Goal: Task Accomplishment & Management: Use online tool/utility

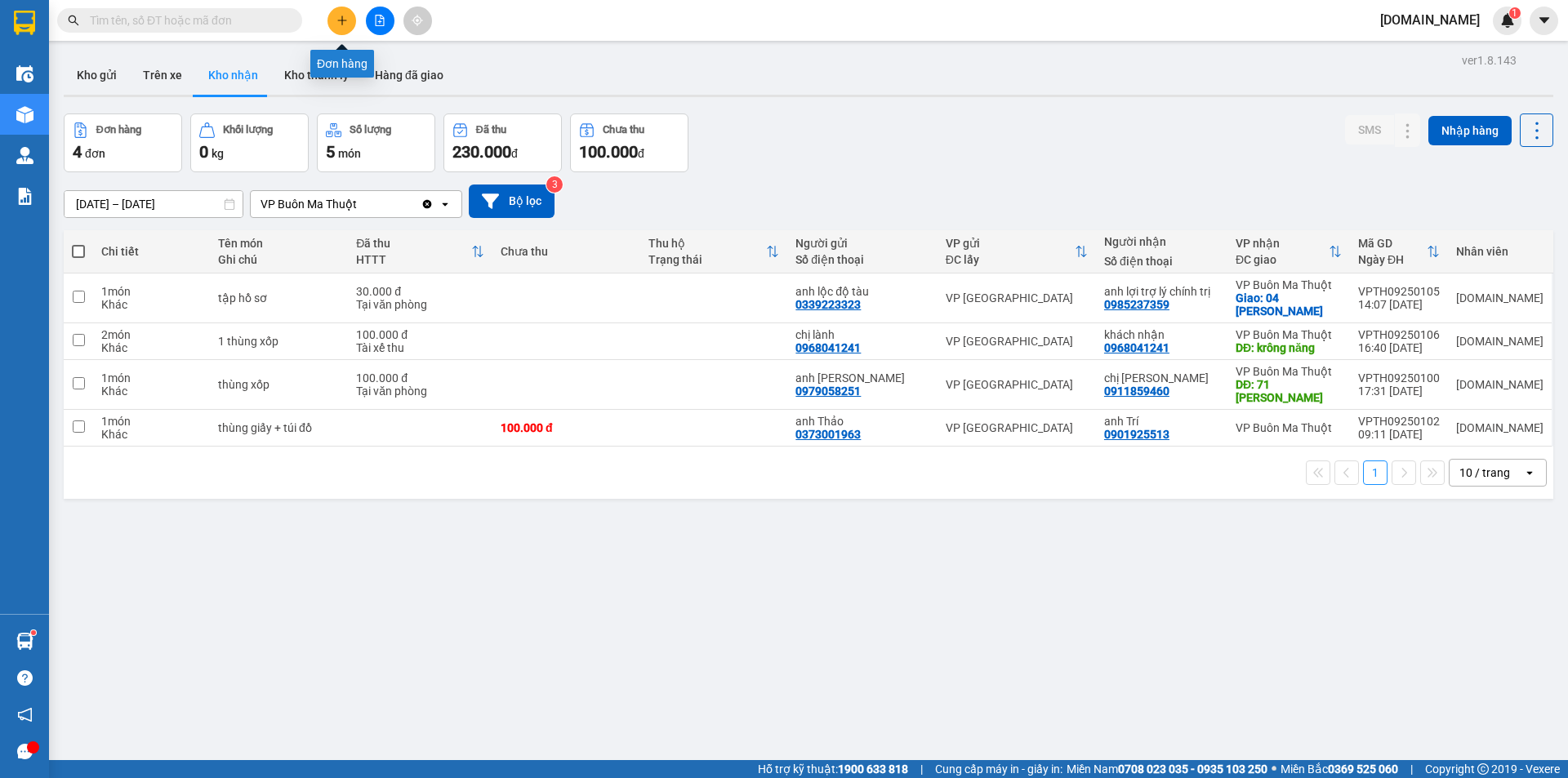
click at [348, 21] on button at bounding box center [341, 20] width 29 height 29
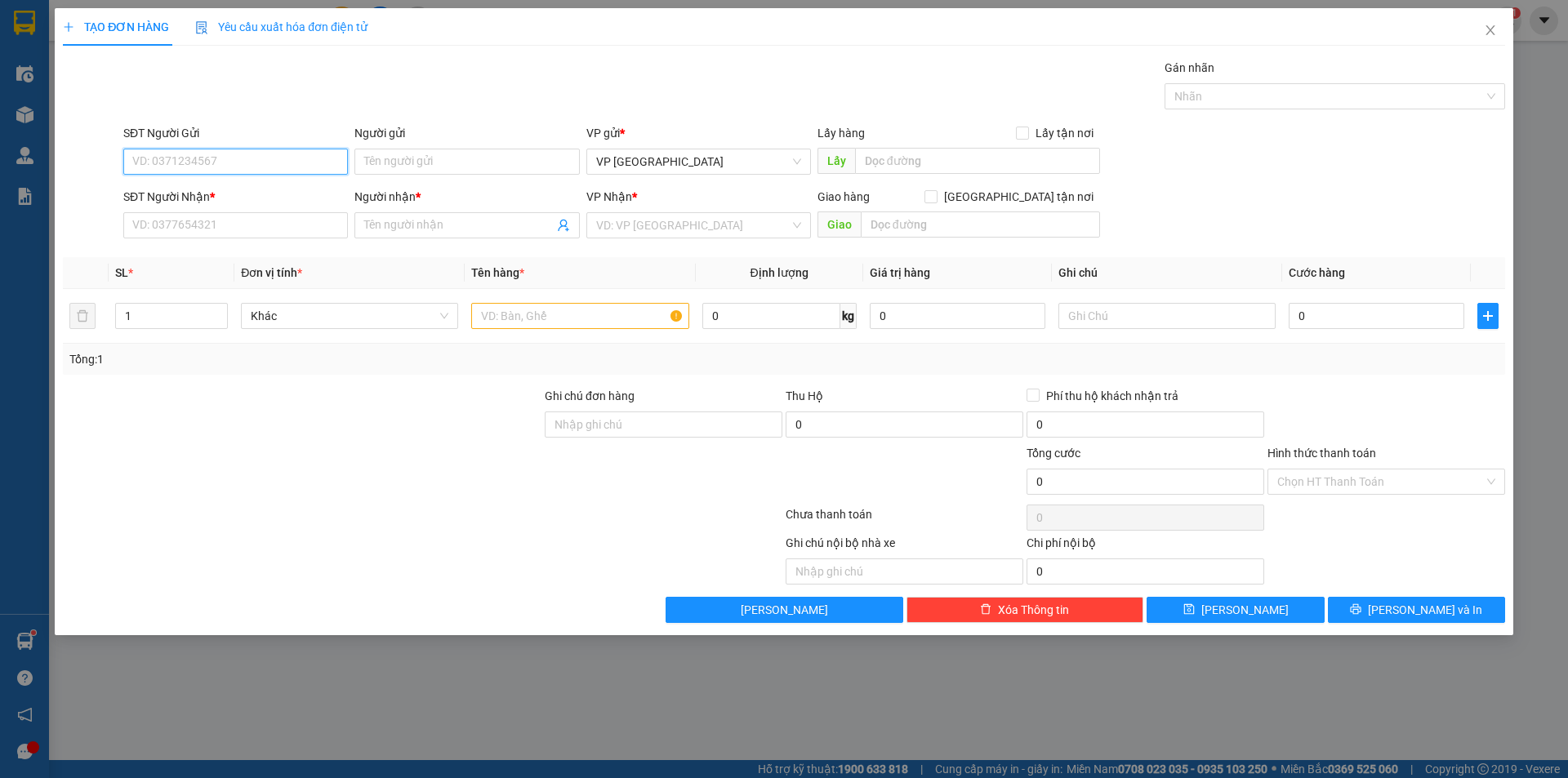
click at [310, 167] on input "SĐT Người Gửi" at bounding box center [236, 161] width 225 height 26
type input "0908933091"
click at [183, 194] on div "0908933091 - chị [PERSON_NAME]" at bounding box center [236, 194] width 205 height 18
type input "chị [PERSON_NAME]"
type input "0834229338"
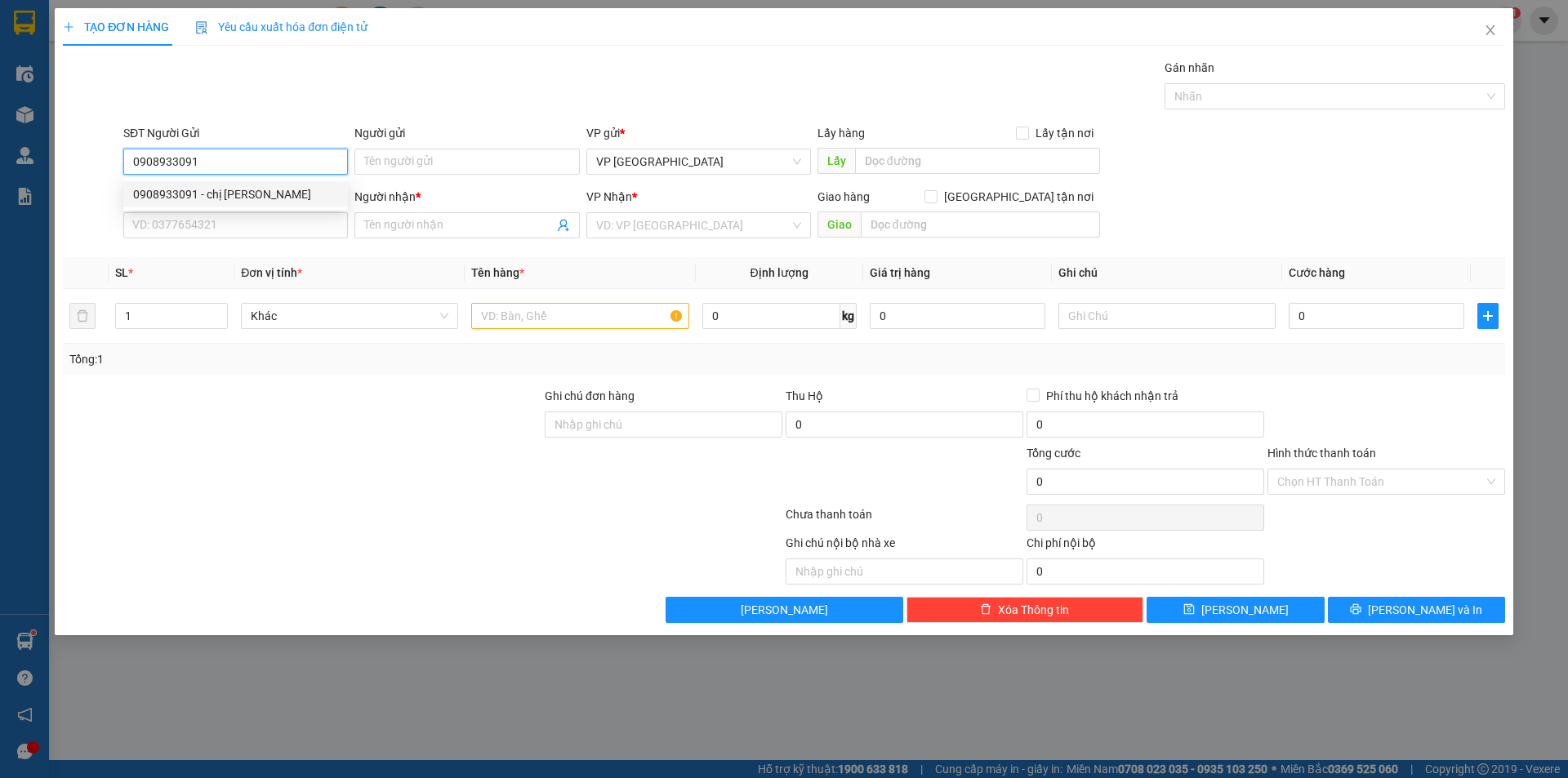
type input "chị Phụng"
type input "cầu vượt vạn giã"
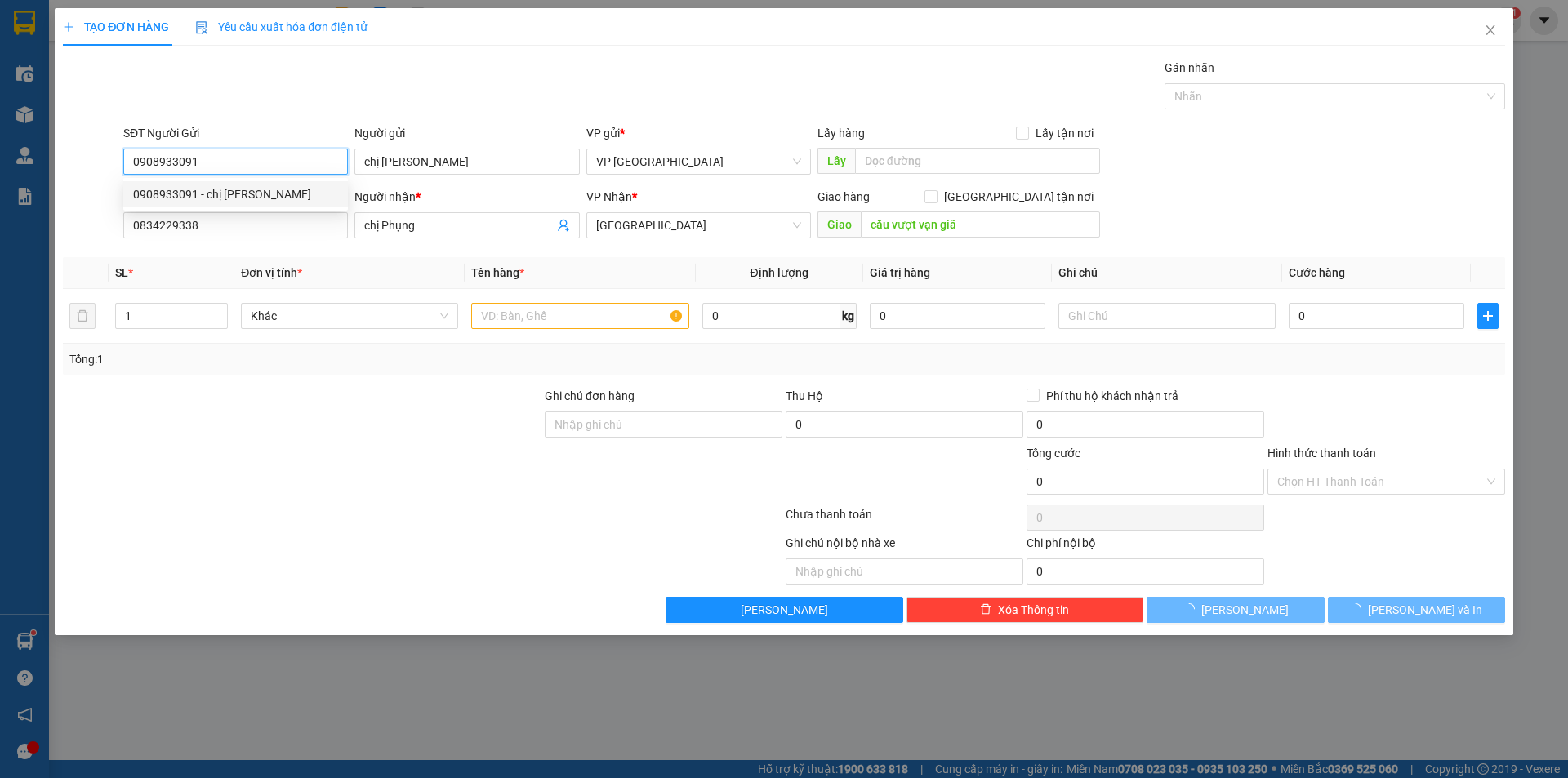
type input "30.000"
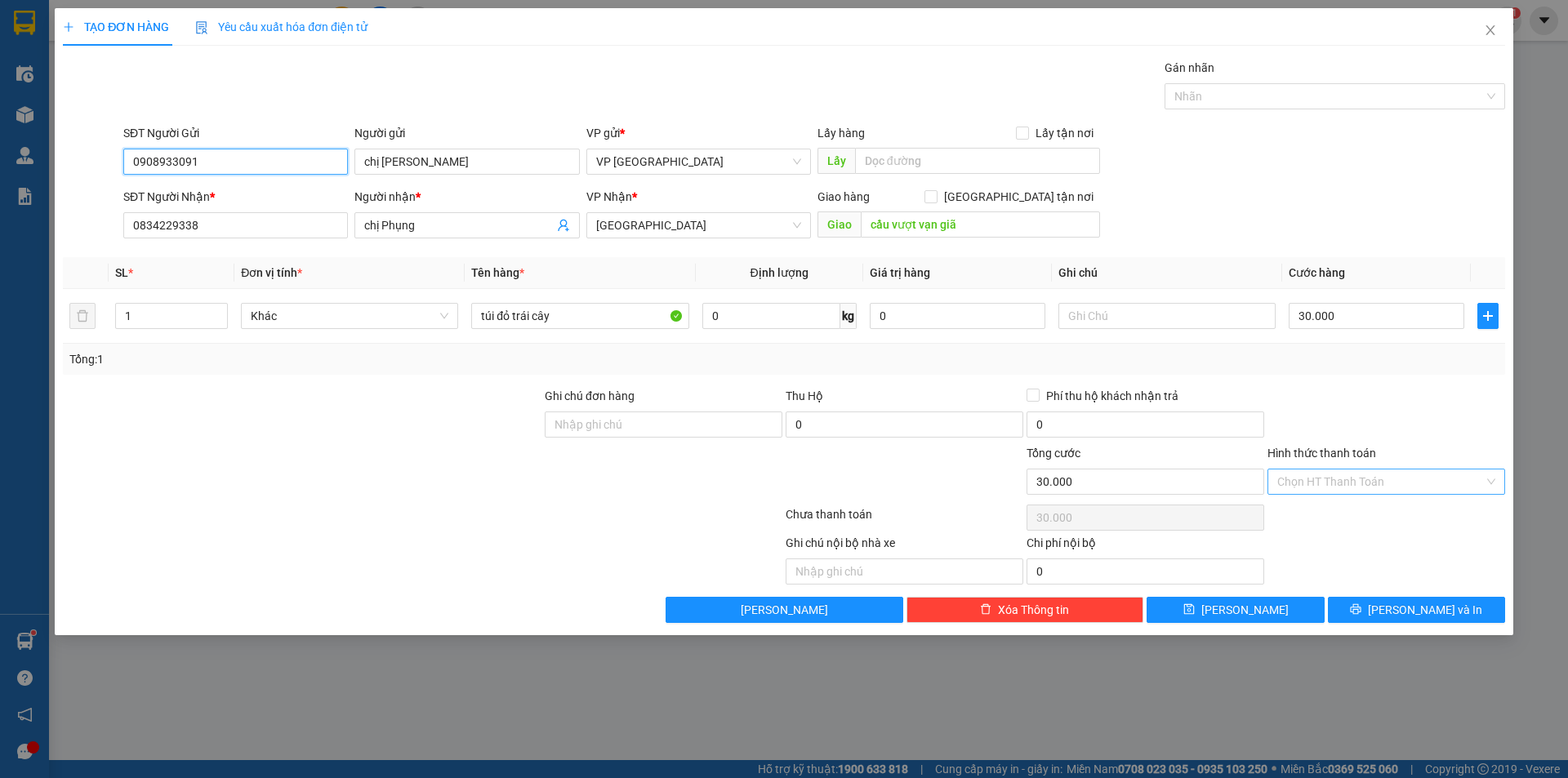
type input "0908933091"
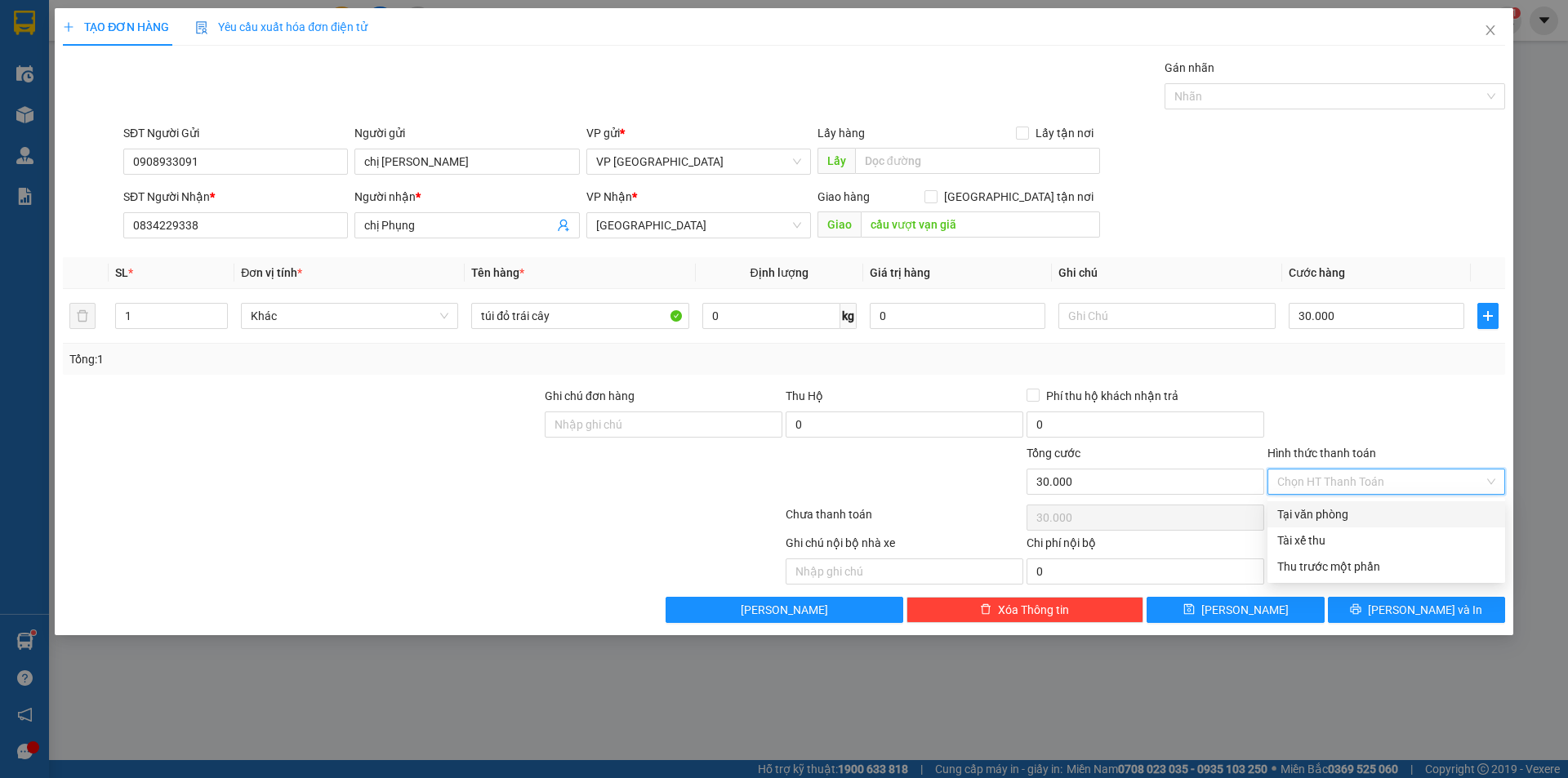
click at [1337, 491] on input "Hình thức thanh toán" at bounding box center [1380, 482] width 207 height 25
click at [1351, 517] on div "Tại văn phòng" at bounding box center [1386, 514] width 218 height 18
type input "0"
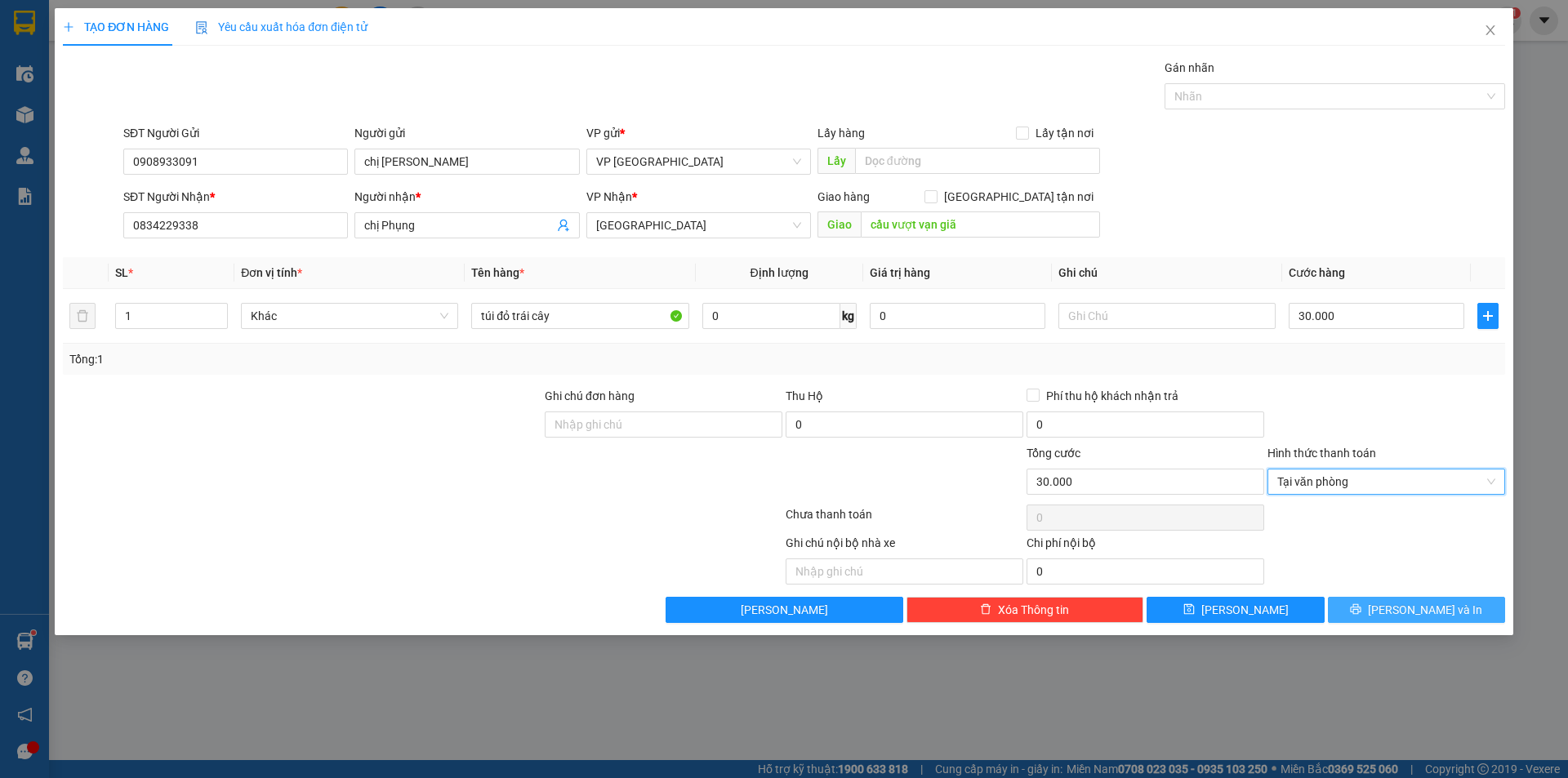
click at [1379, 603] on button "[PERSON_NAME] và In" at bounding box center [1416, 610] width 177 height 26
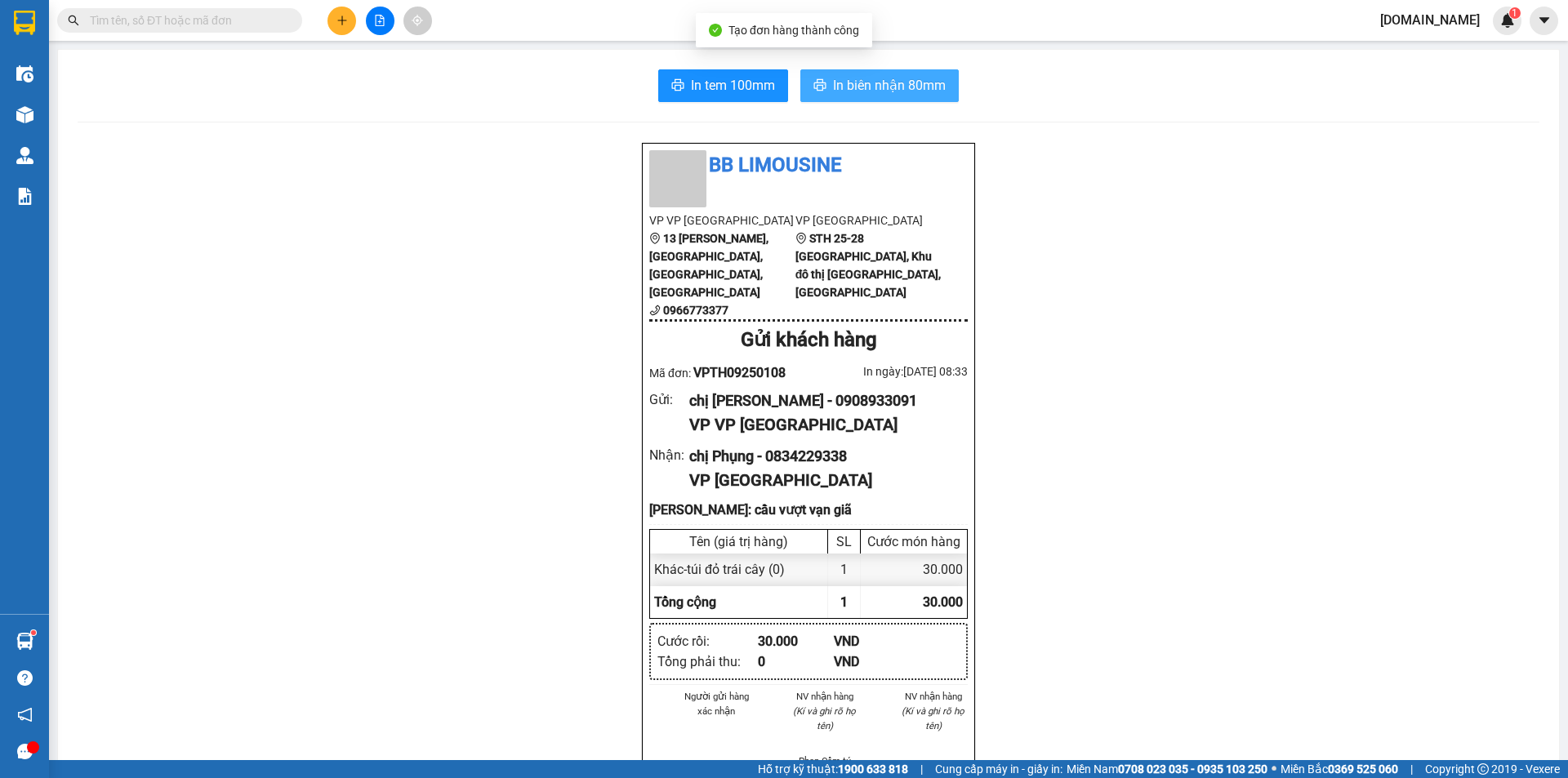
click at [842, 86] on span "In biên nhận 80mm" at bounding box center [889, 85] width 112 height 20
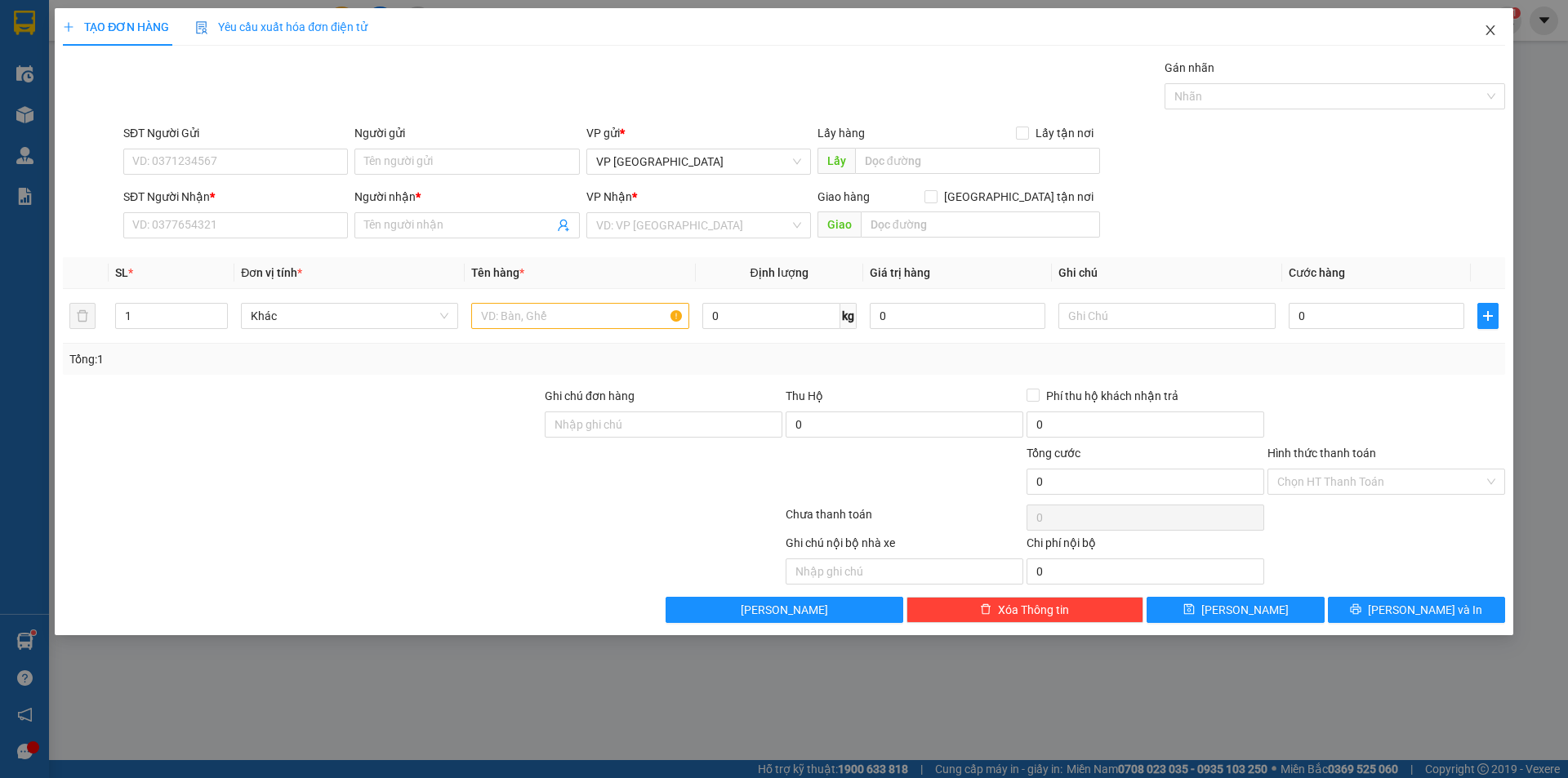
click at [1491, 28] on icon "close" at bounding box center [1490, 30] width 13 height 13
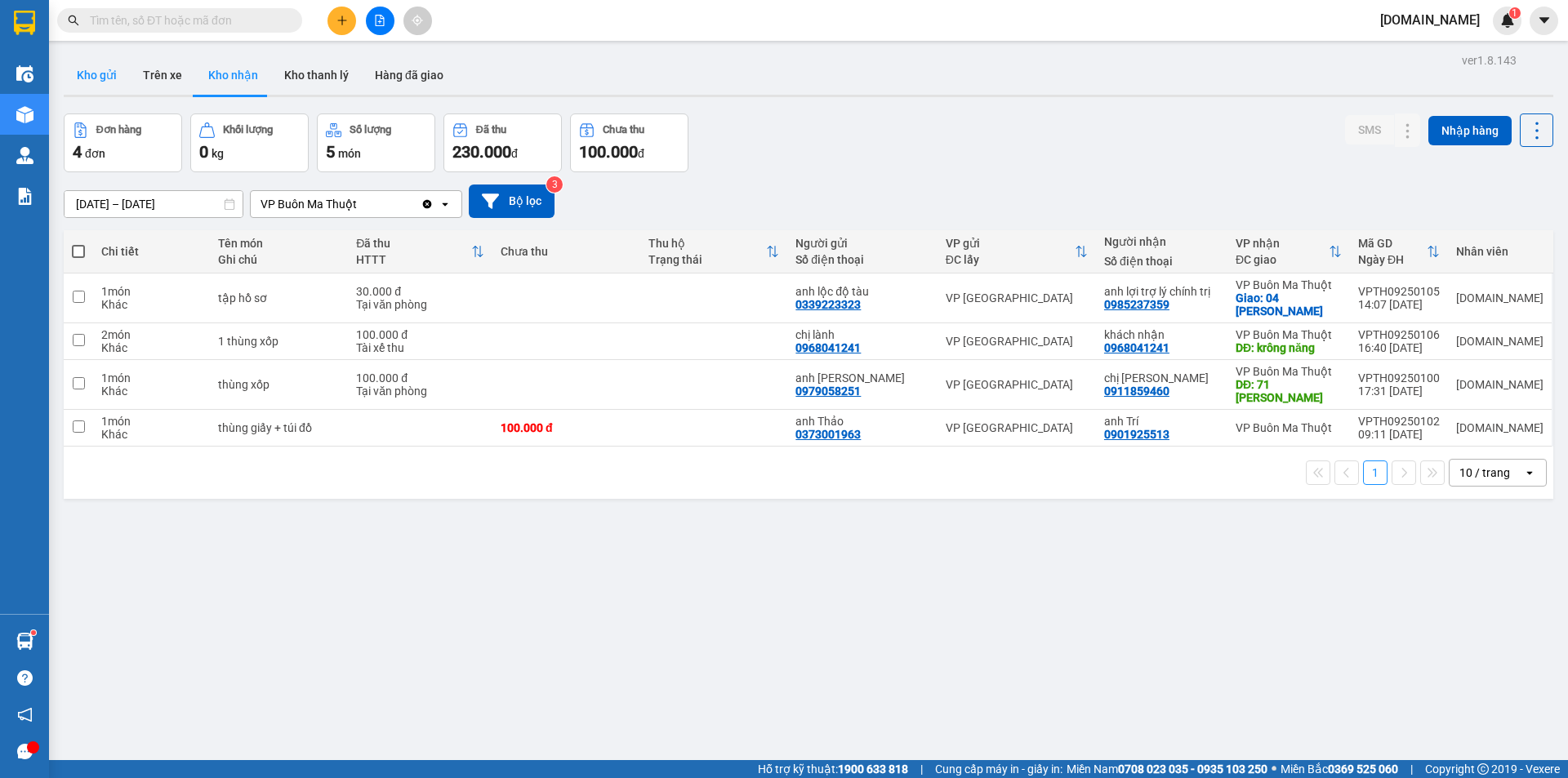
click at [83, 75] on button "Kho gửi" at bounding box center [96, 75] width 66 height 39
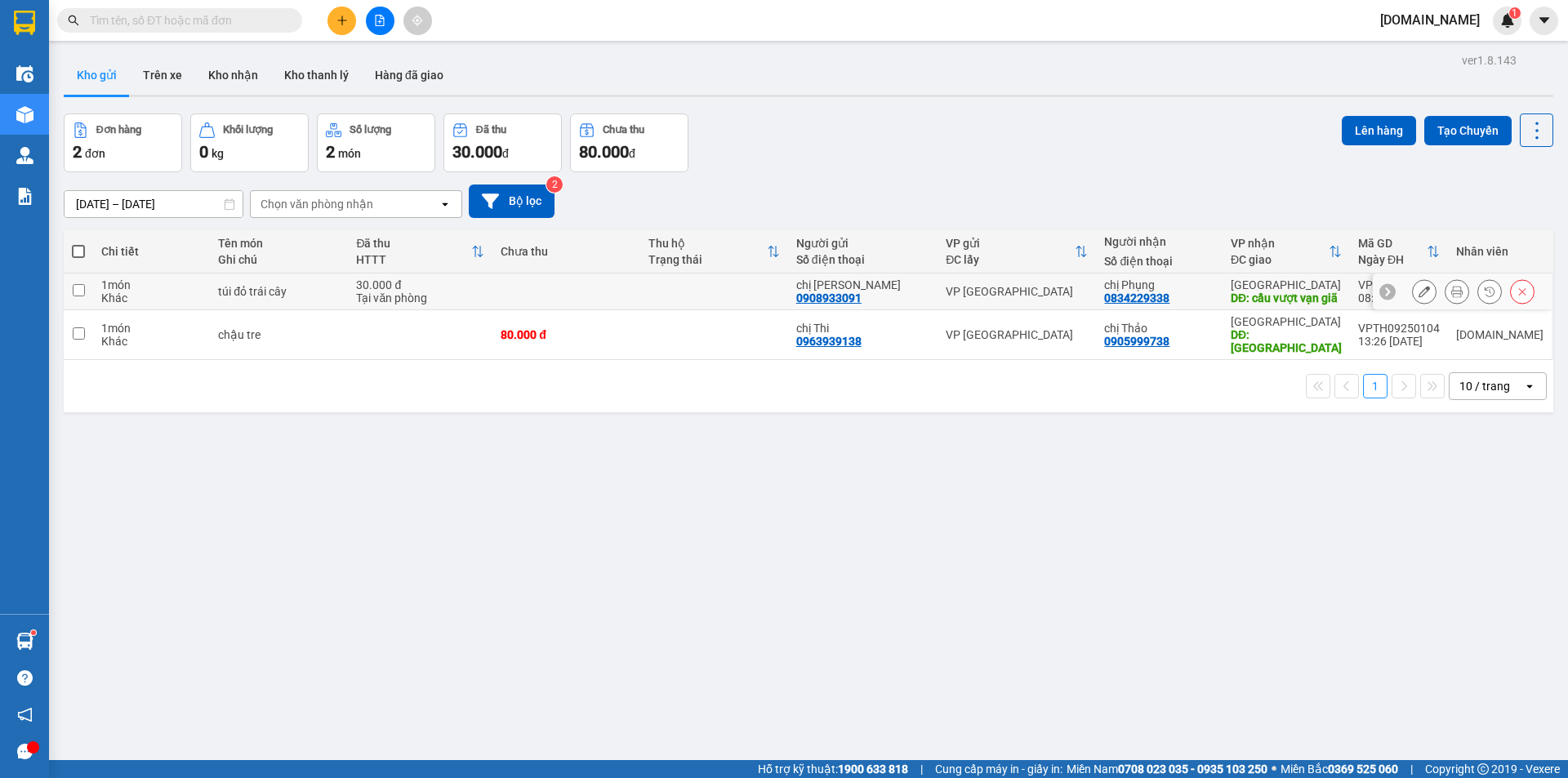
click at [861, 301] on div "0908933091" at bounding box center [829, 297] width 65 height 13
drag, startPoint x: 1110, startPoint y: 282, endPoint x: 1165, endPoint y: 257, distance: 60.4
click at [1095, 282] on td "VP [GEOGRAPHIC_DATA]" at bounding box center [1016, 292] width 159 height 37
checkbox input "true"
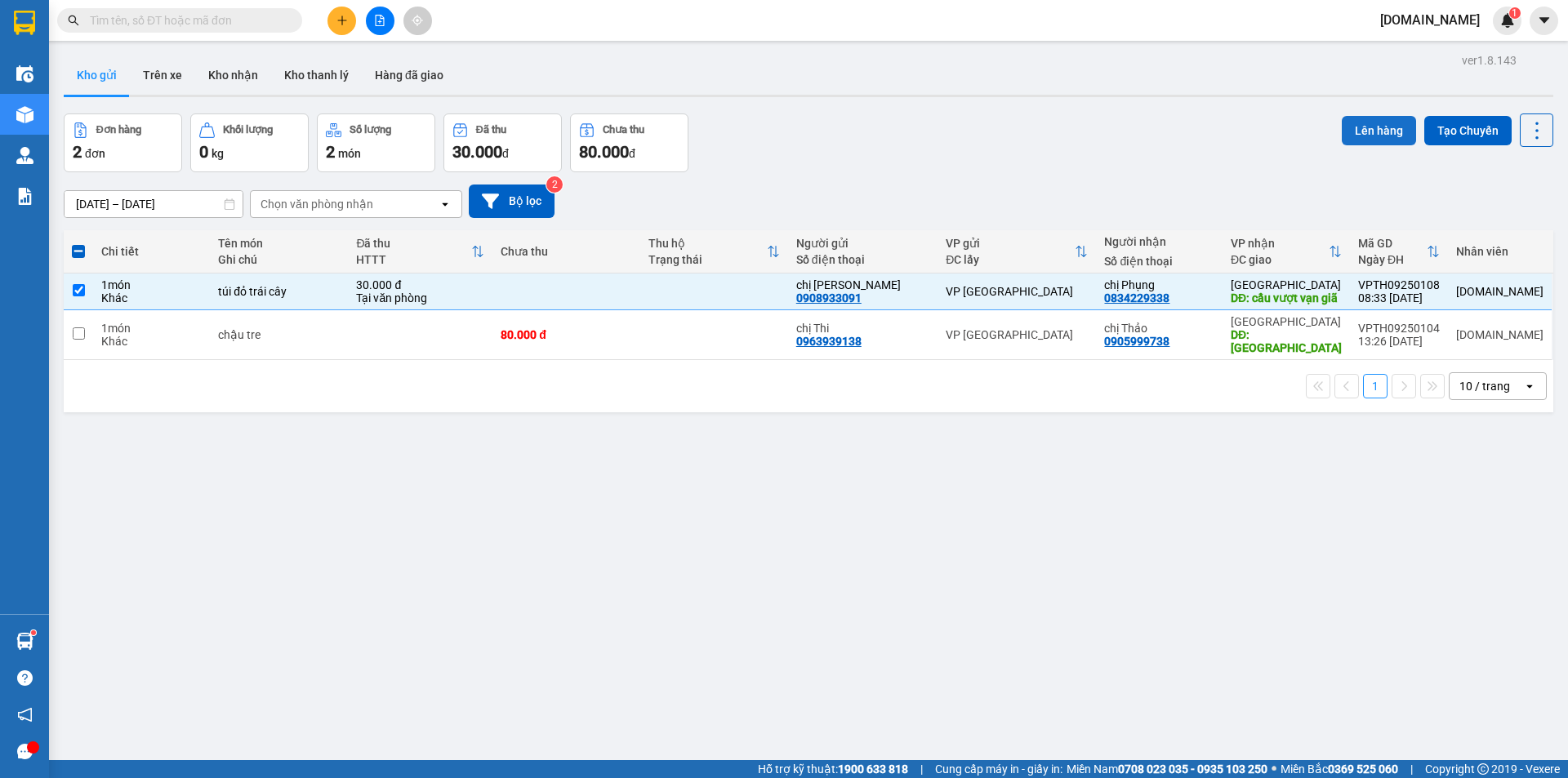
click at [1377, 127] on button "Lên hàng" at bounding box center [1379, 131] width 75 height 30
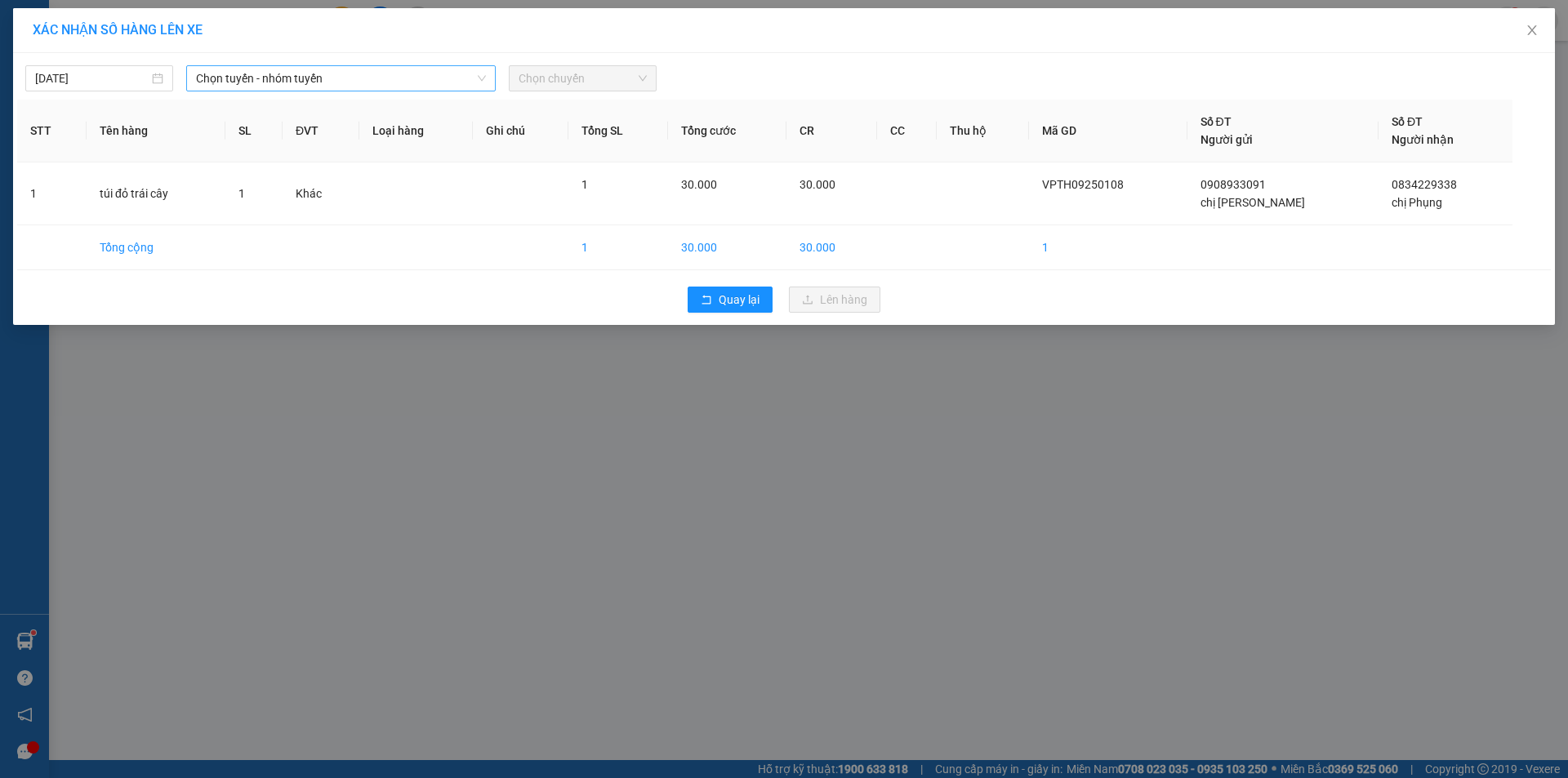
click at [475, 80] on span "Chọn tuyến - nhóm tuyến" at bounding box center [340, 78] width 290 height 25
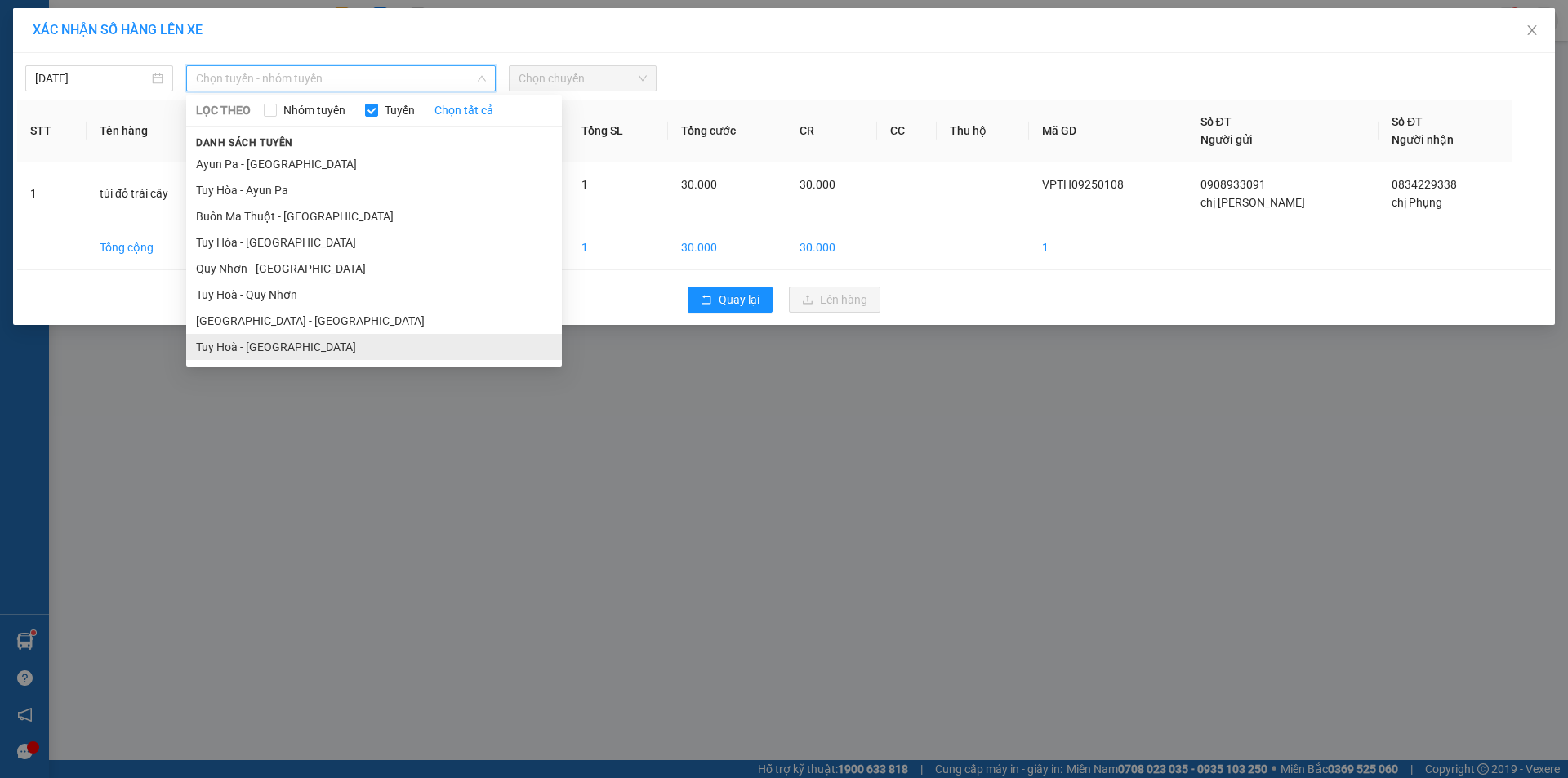
click at [232, 354] on li "Tuy Hoà - [GEOGRAPHIC_DATA]" at bounding box center [374, 347] width 375 height 26
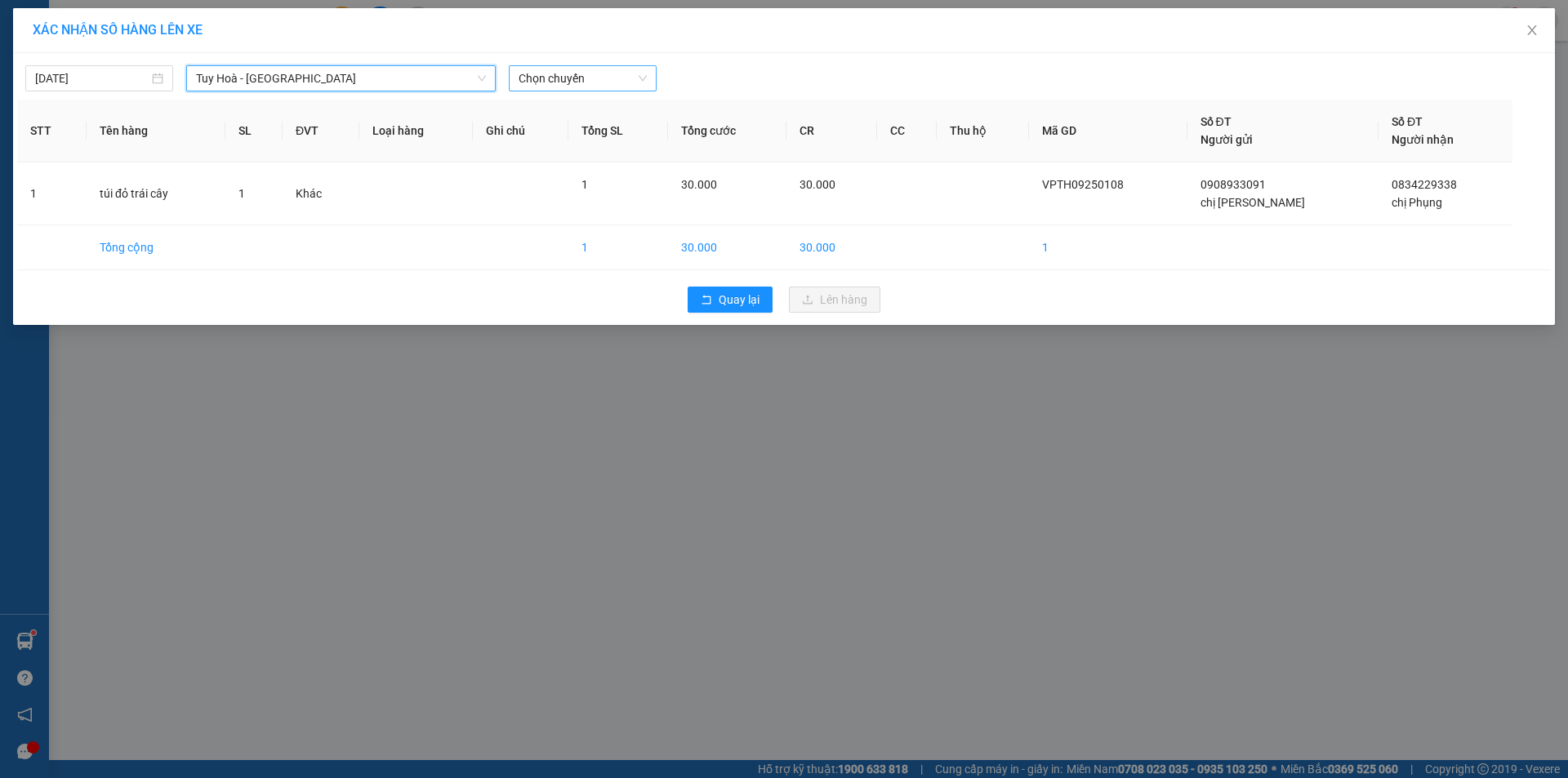
click at [584, 84] on span "Chọn chuyến" at bounding box center [582, 78] width 128 height 25
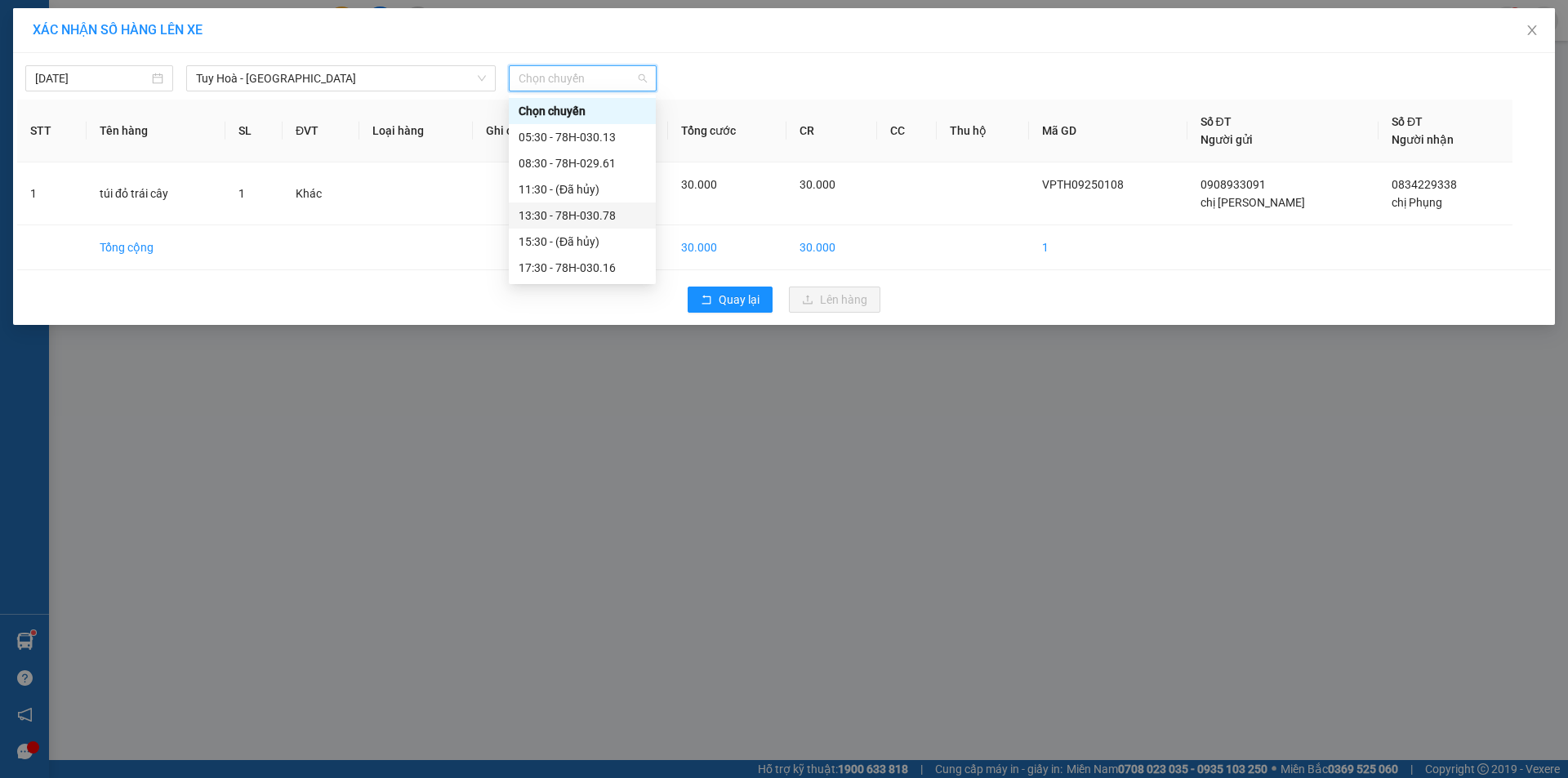
click at [610, 219] on div "13:30 - 78H-030.78" at bounding box center [581, 216] width 127 height 18
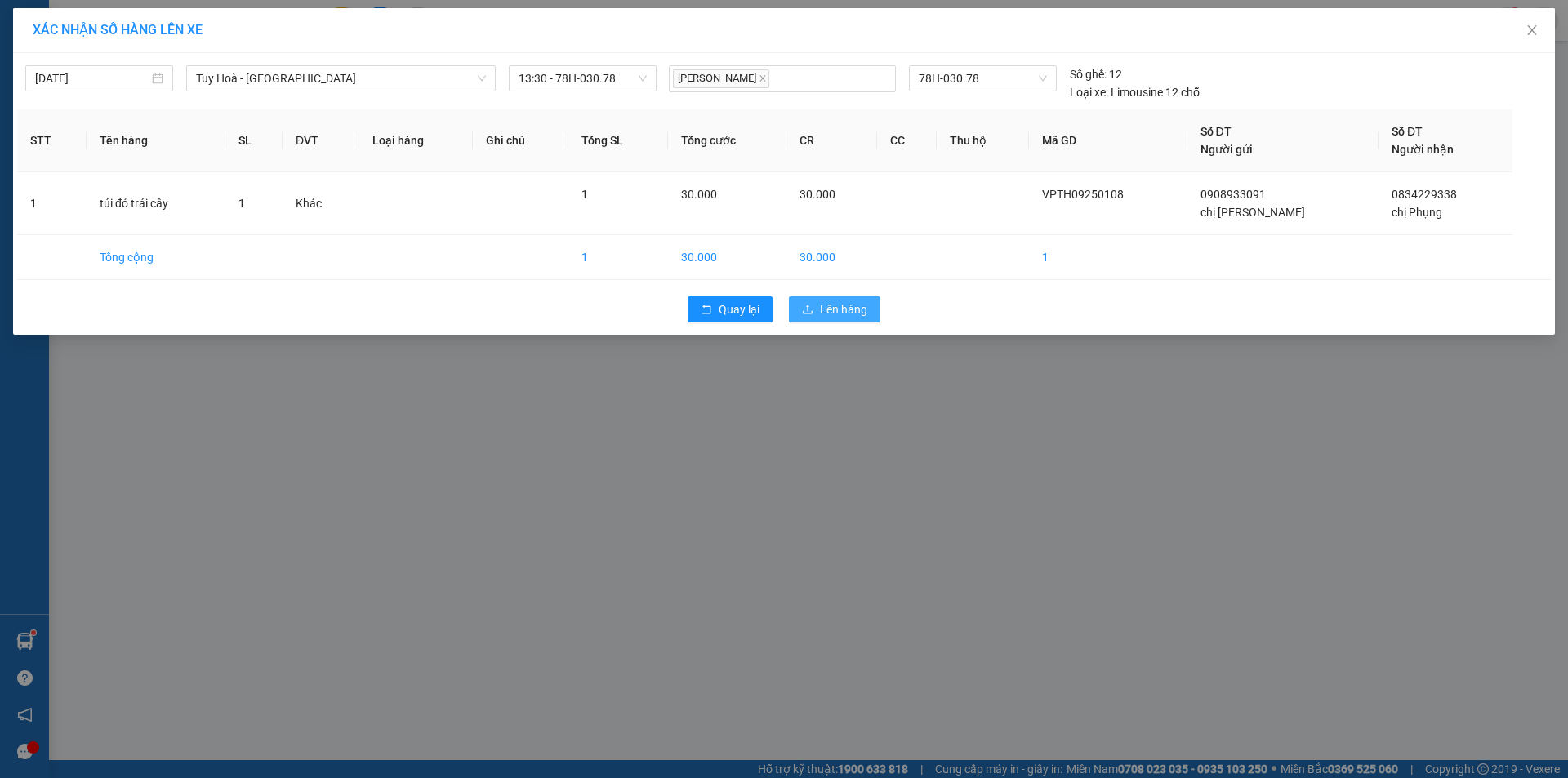
click at [830, 313] on span "Lên hàng" at bounding box center [844, 310] width 47 height 18
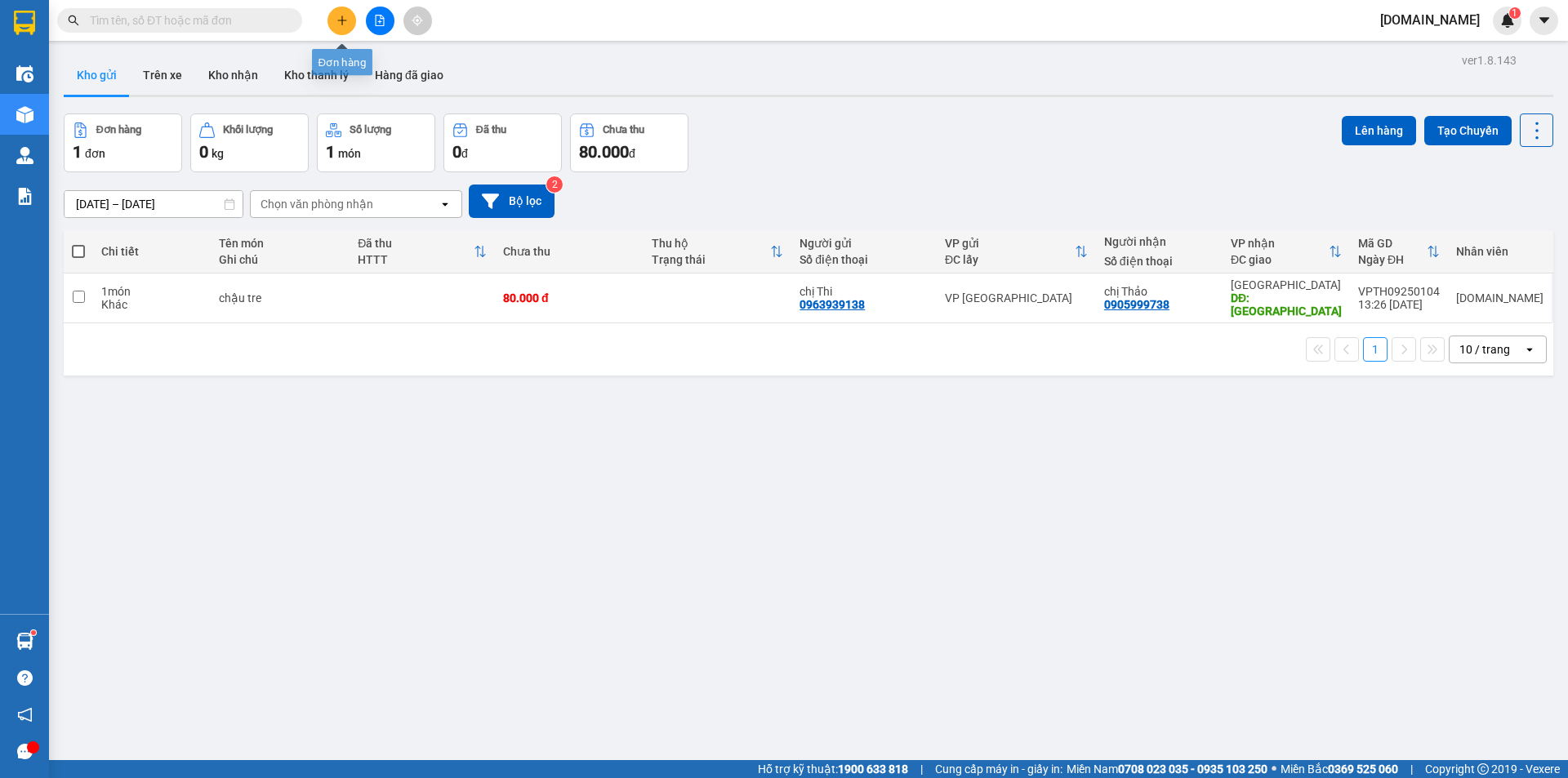
click at [346, 29] on button at bounding box center [341, 20] width 29 height 29
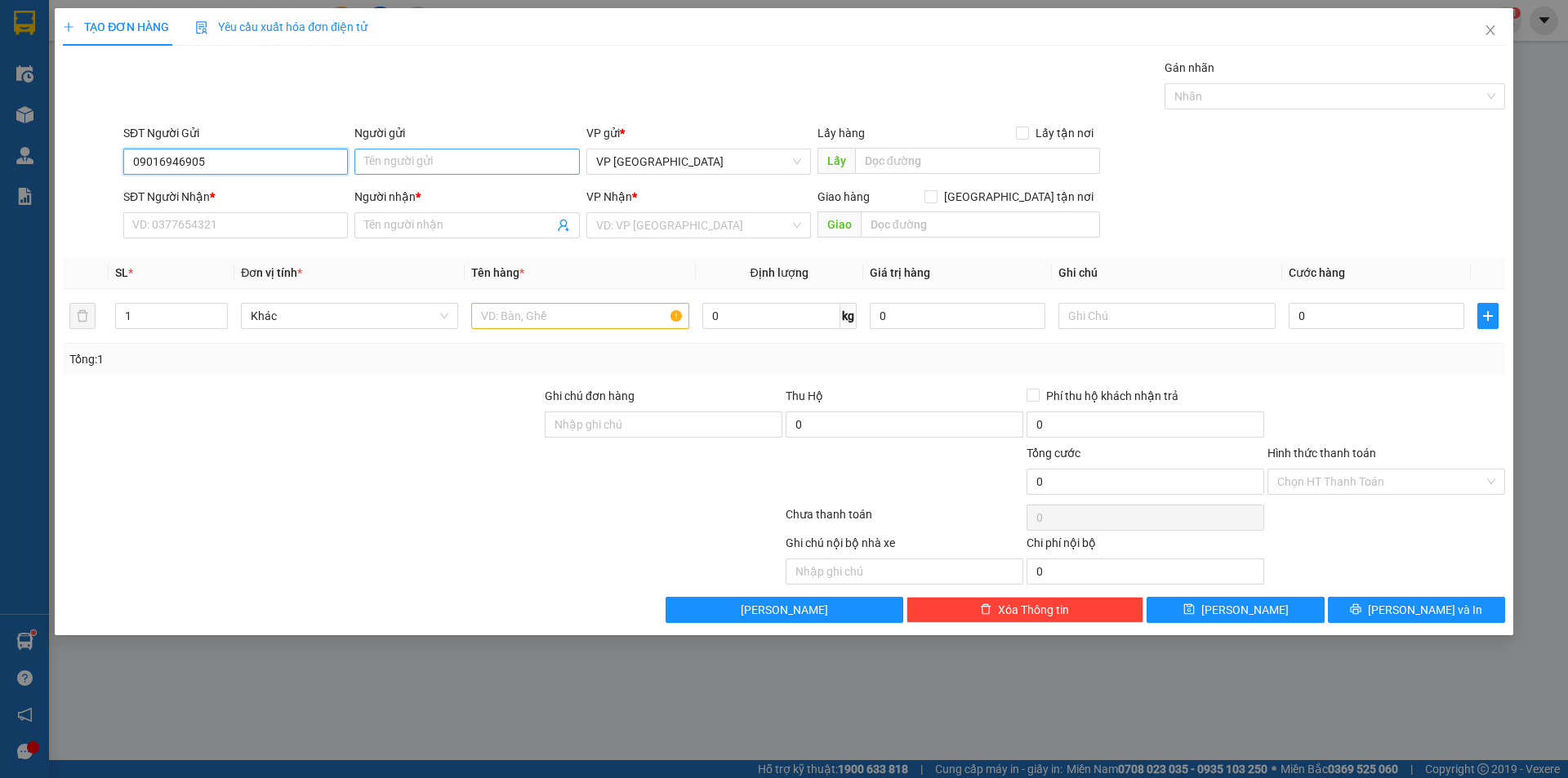
type input "09016946905"
click at [427, 154] on input "Người gửi" at bounding box center [467, 161] width 225 height 26
type input "ANH TRUNG"
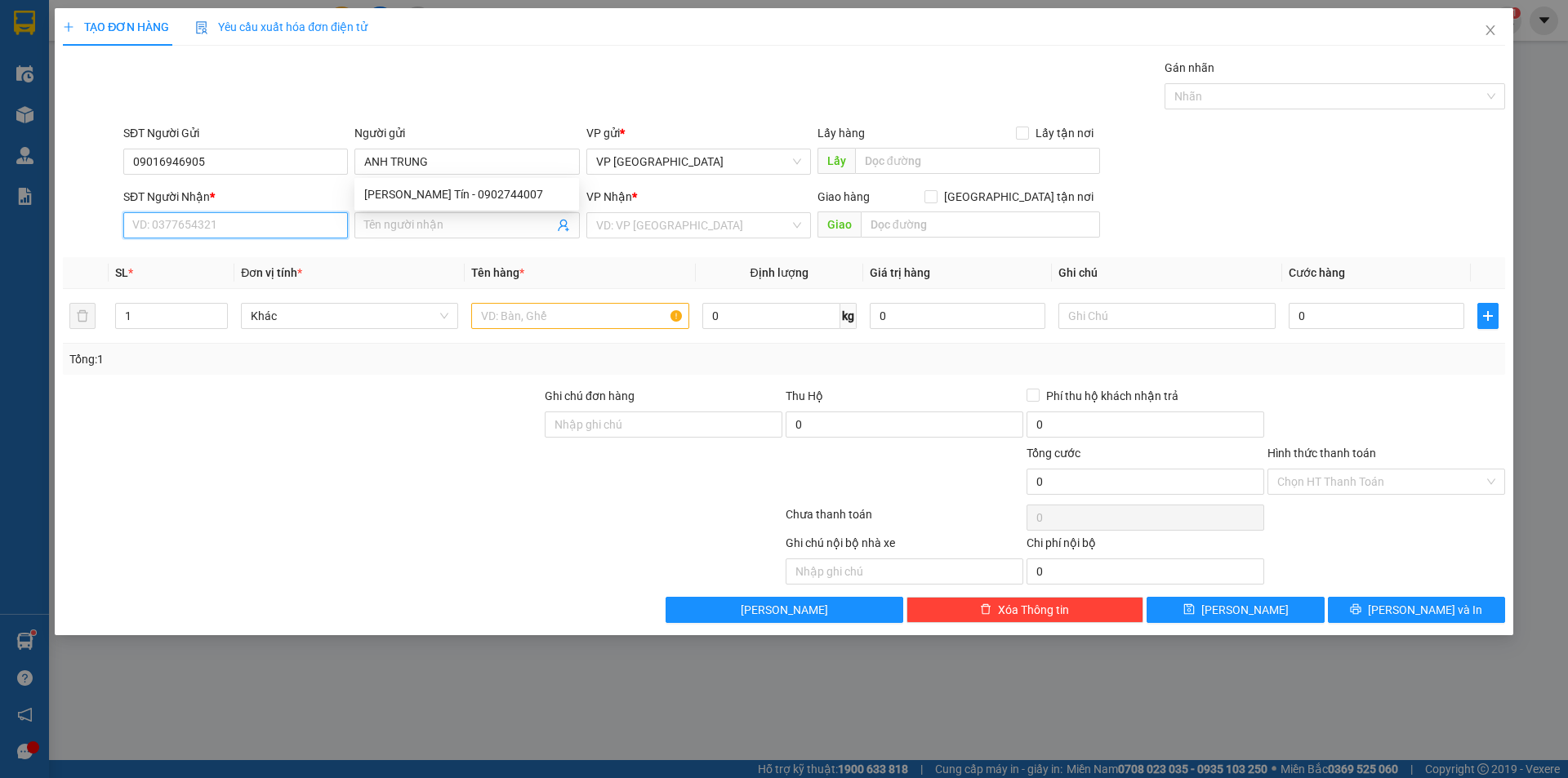
click at [154, 224] on input "SĐT Người Nhận *" at bounding box center [236, 225] width 225 height 26
type input "0961207468"
click at [422, 219] on input "Người nhận *" at bounding box center [458, 225] width 189 height 18
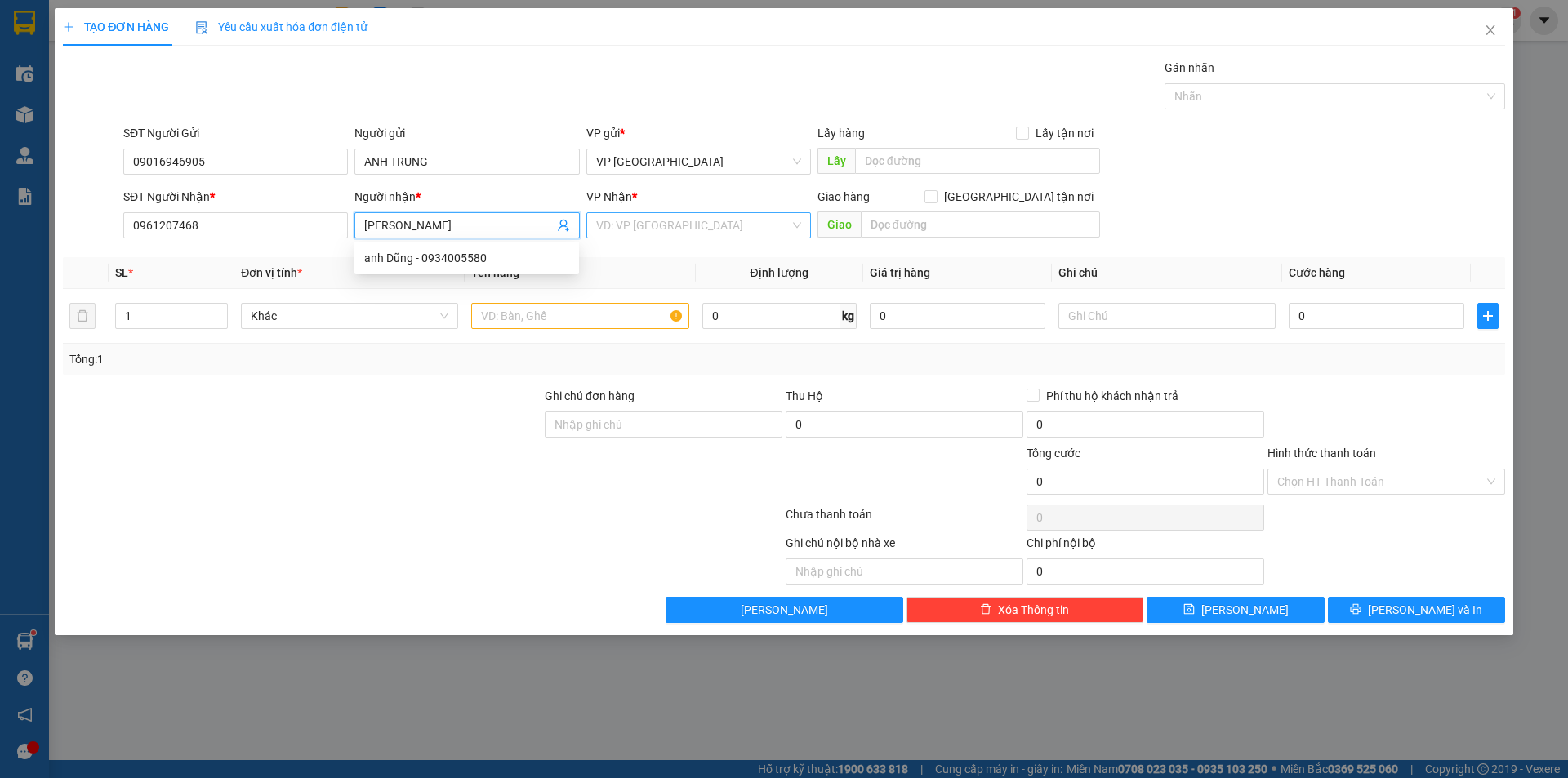
type input "[PERSON_NAME]"
click at [612, 231] on input "search" at bounding box center [693, 225] width 194 height 25
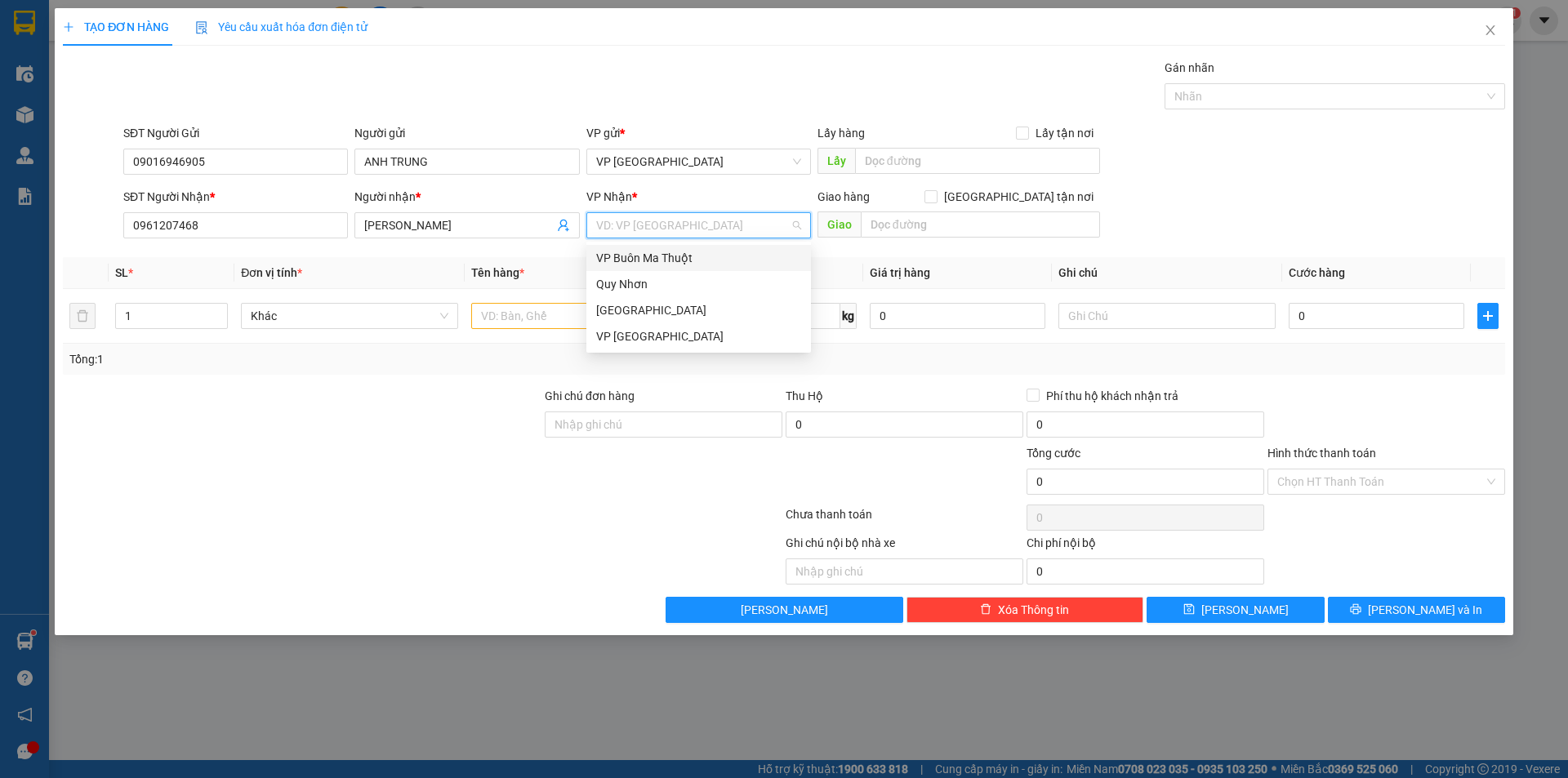
click at [666, 258] on div "VP Buôn Ma Thuột" at bounding box center [699, 258] width 205 height 18
click at [563, 314] on input "text" at bounding box center [580, 316] width 217 height 26
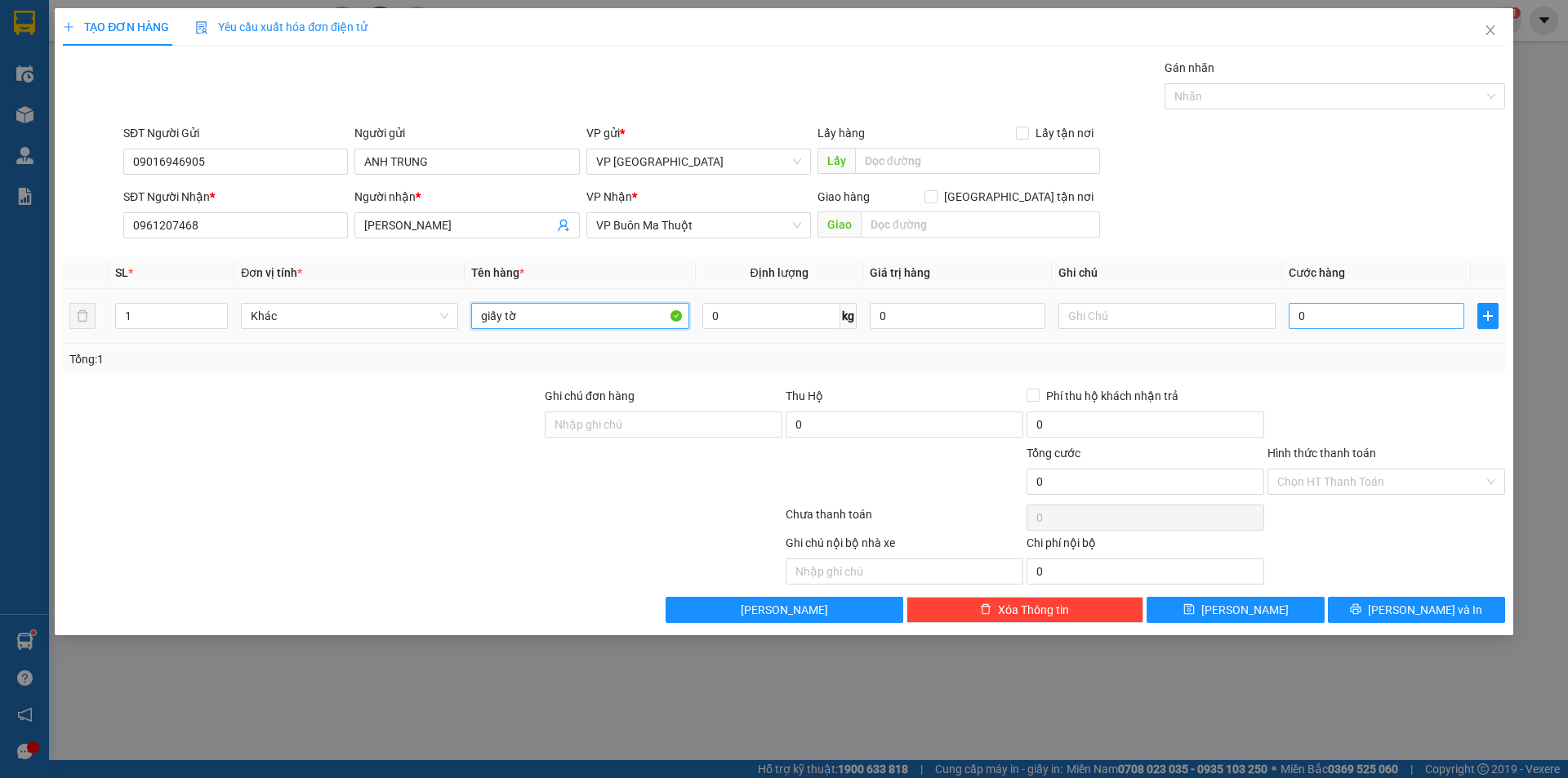
type input "giấy tờ"
click at [1387, 318] on input "0" at bounding box center [1376, 316] width 175 height 26
type input "3"
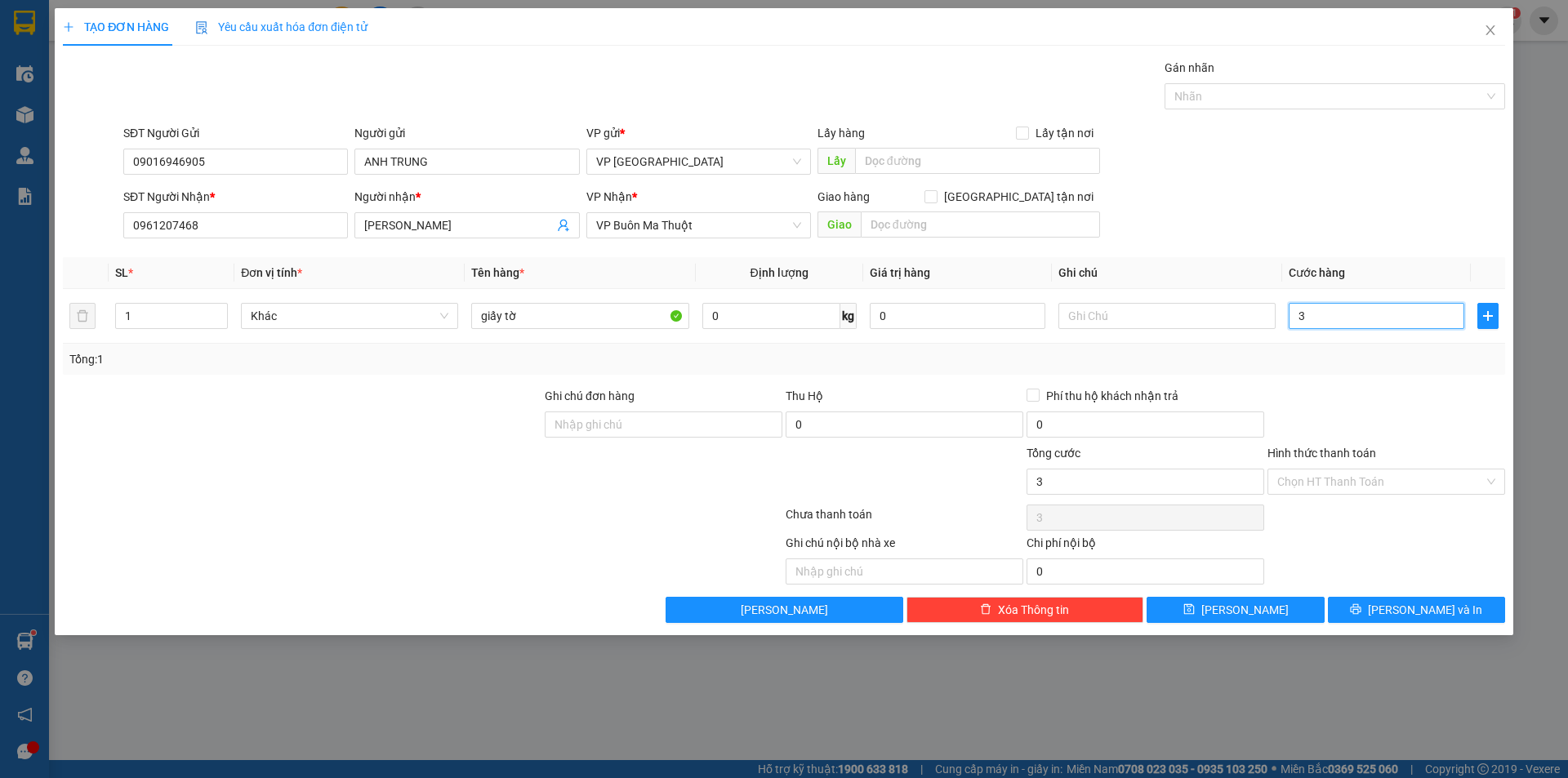
type input "30"
type input "300"
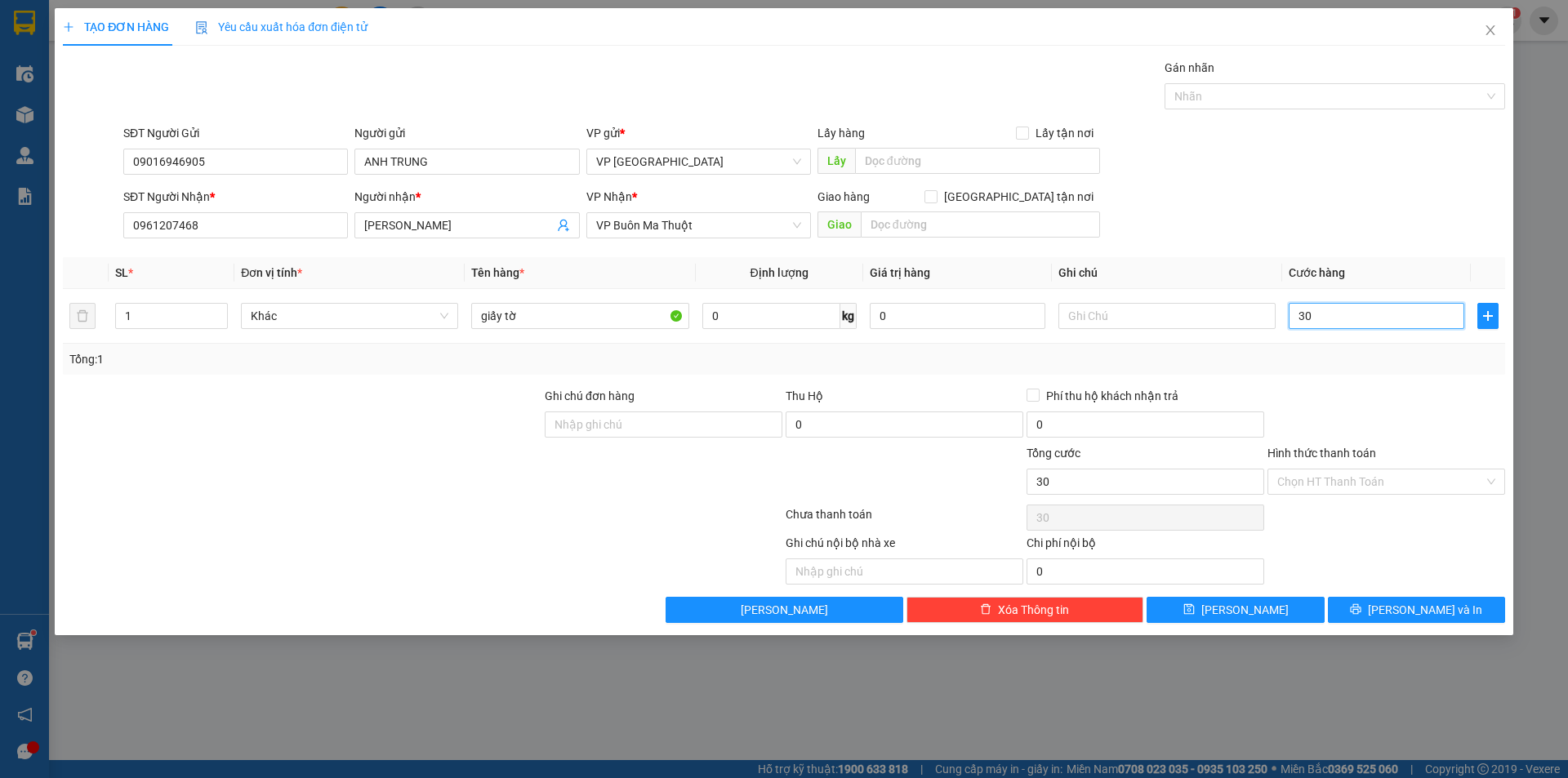
type input "300"
type input "3.000"
type input "30.000"
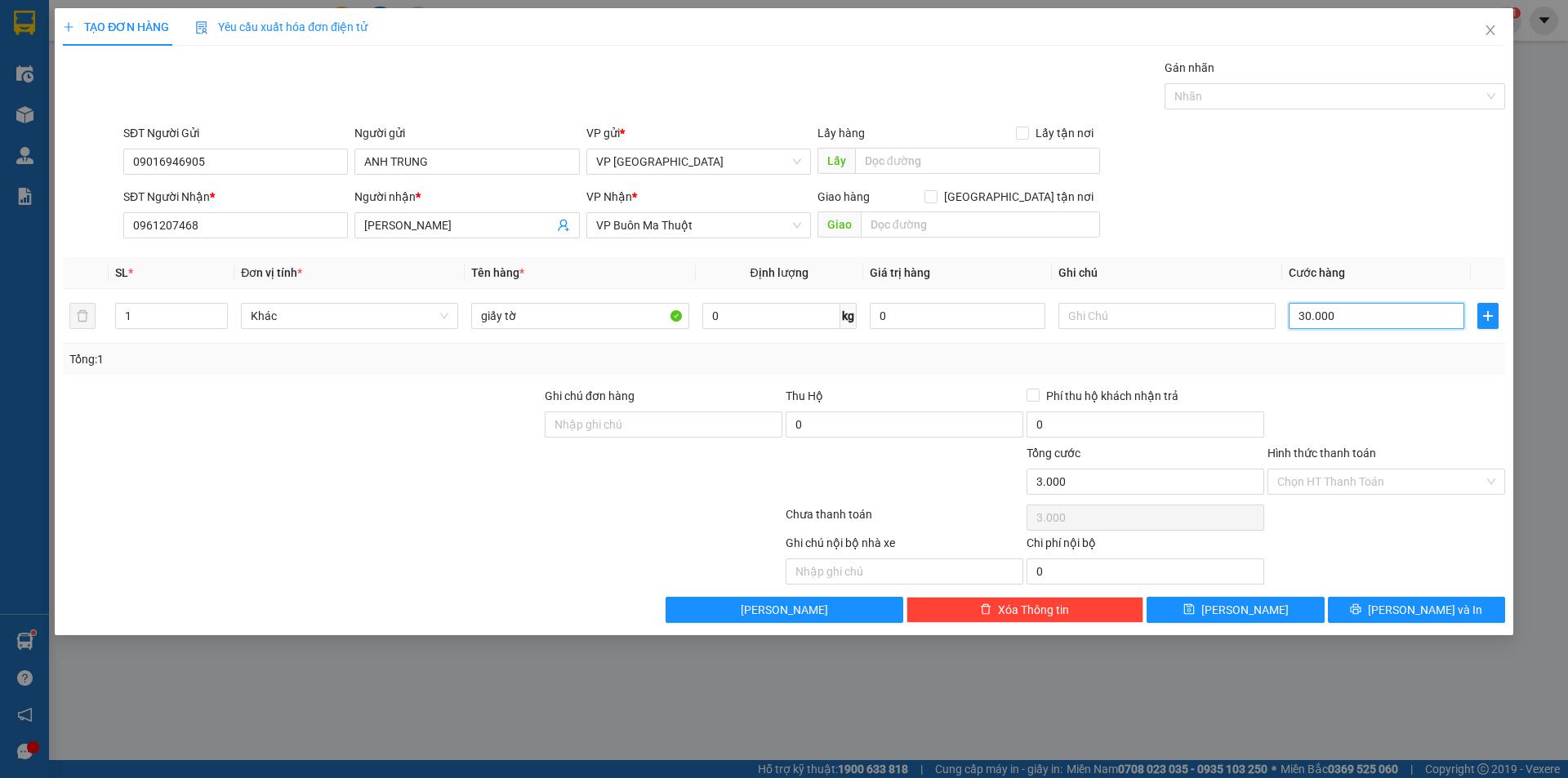
type input "30.000"
type input "300.000"
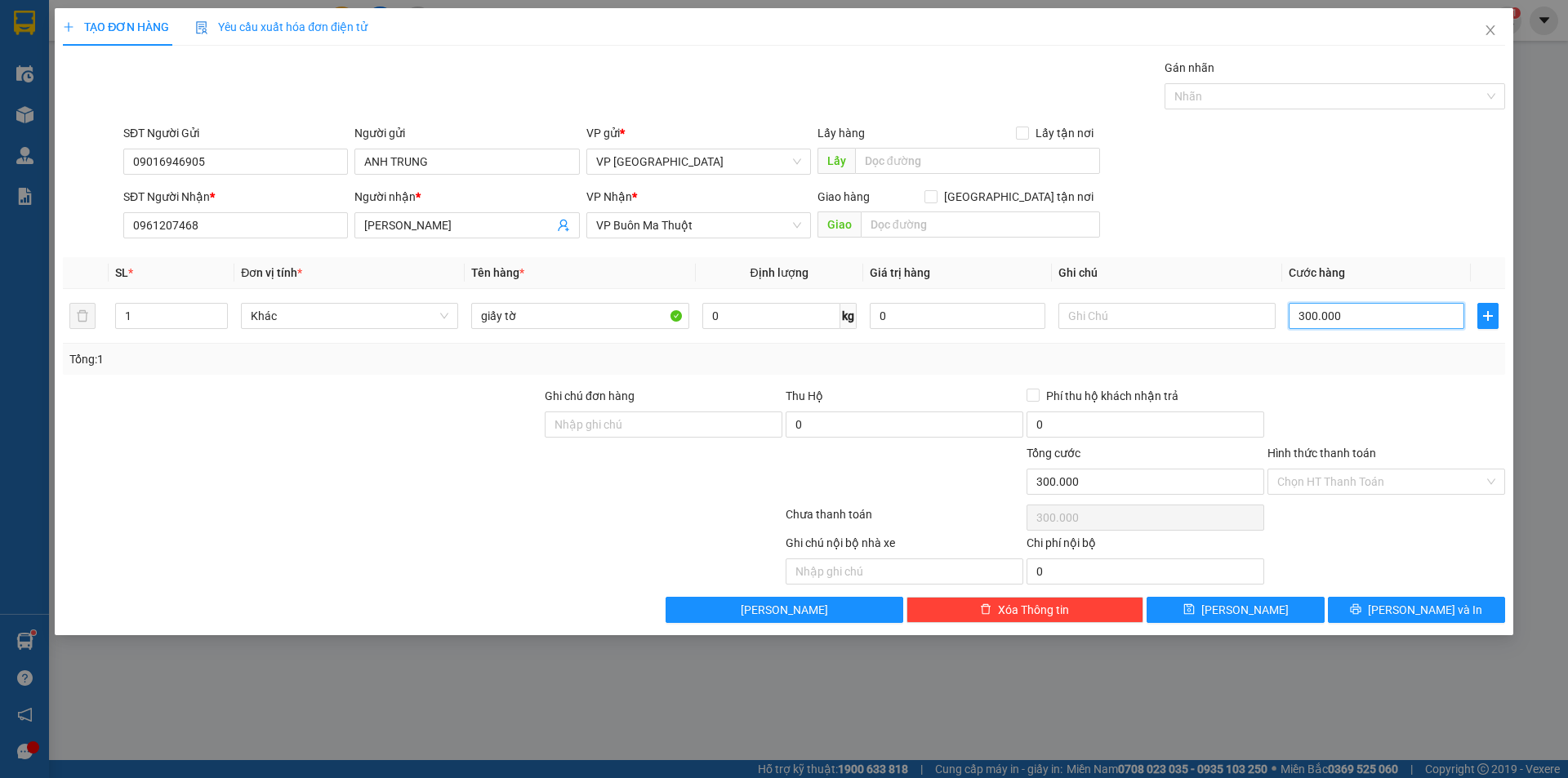
type input "30.000"
click at [1448, 196] on div "SĐT Người Nhận * 0961207468 Người nhận * Anh Dũng VP Nhận * VP Buôn Ma Thuột Gi…" at bounding box center [814, 216] width 1388 height 57
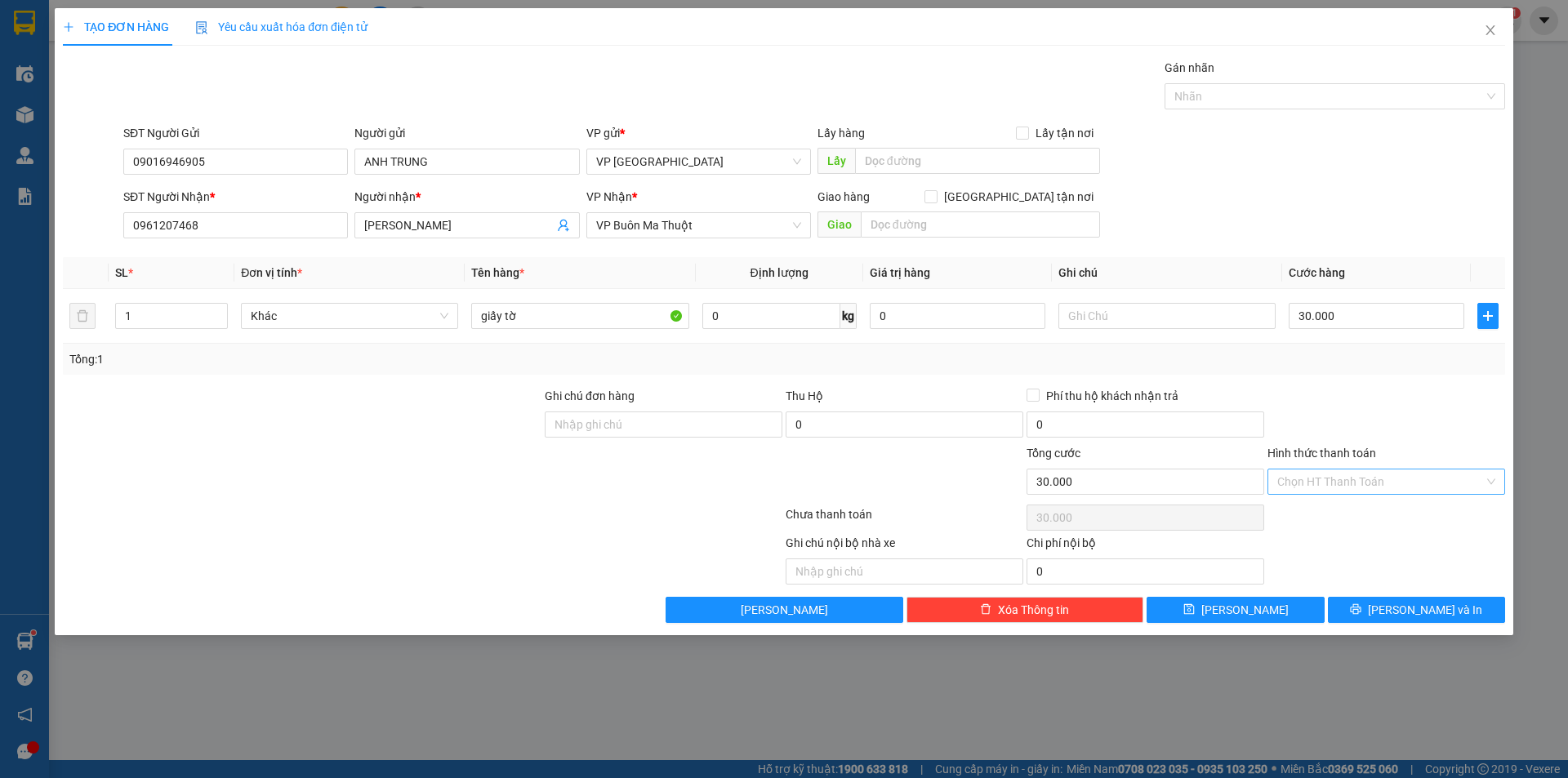
click at [1353, 480] on input "Hình thức thanh toán" at bounding box center [1380, 482] width 207 height 25
click at [1343, 512] on div "Tại văn phòng" at bounding box center [1386, 514] width 218 height 18
type input "0"
click at [1363, 394] on div at bounding box center [1386, 415] width 241 height 57
click at [1379, 603] on button "[PERSON_NAME] và In" at bounding box center [1416, 610] width 177 height 26
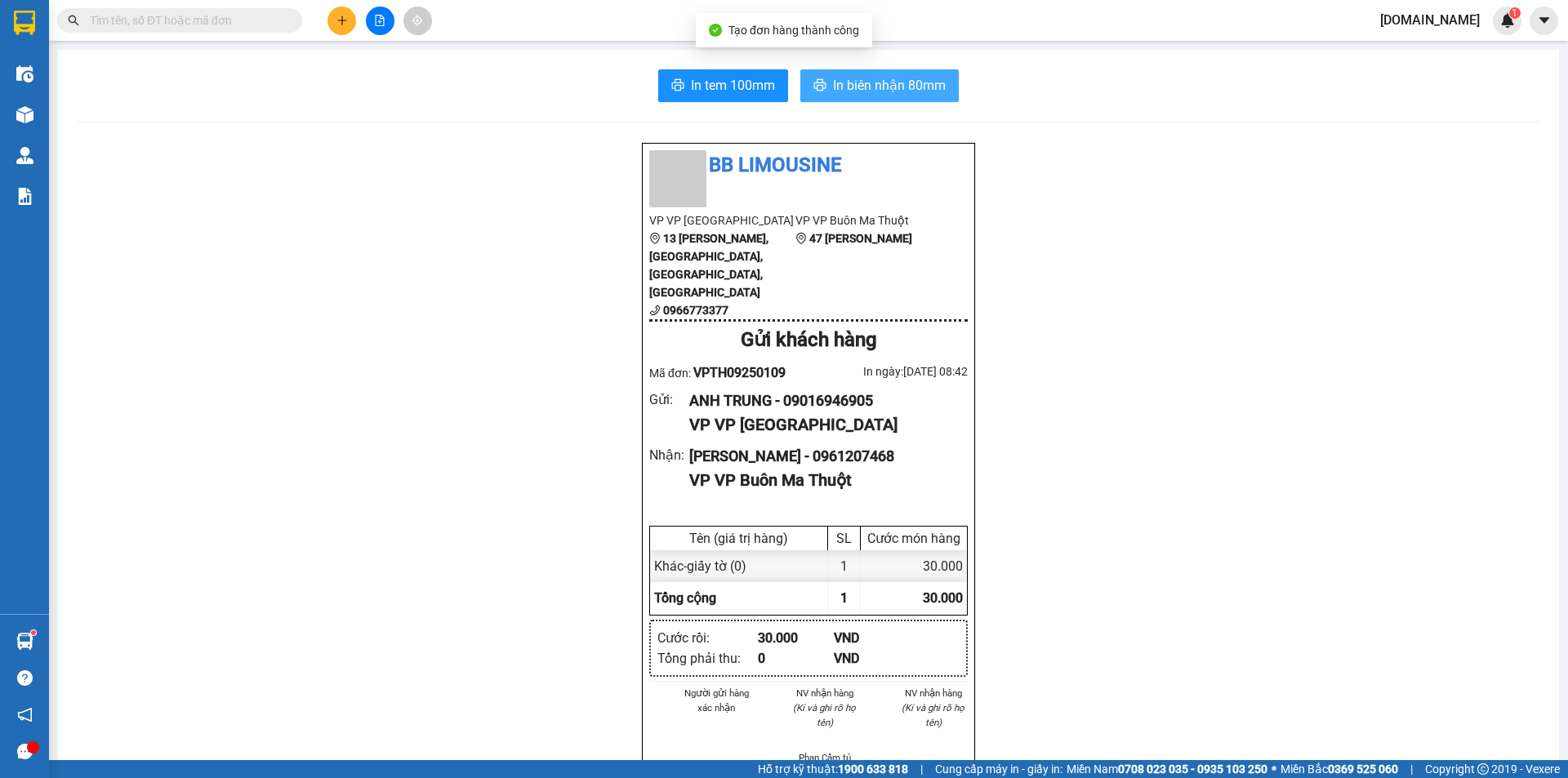
click at [859, 77] on span "In biên nhận 80mm" at bounding box center [889, 85] width 112 height 20
click at [876, 96] on span "In biên nhận 80mm" at bounding box center [889, 85] width 112 height 20
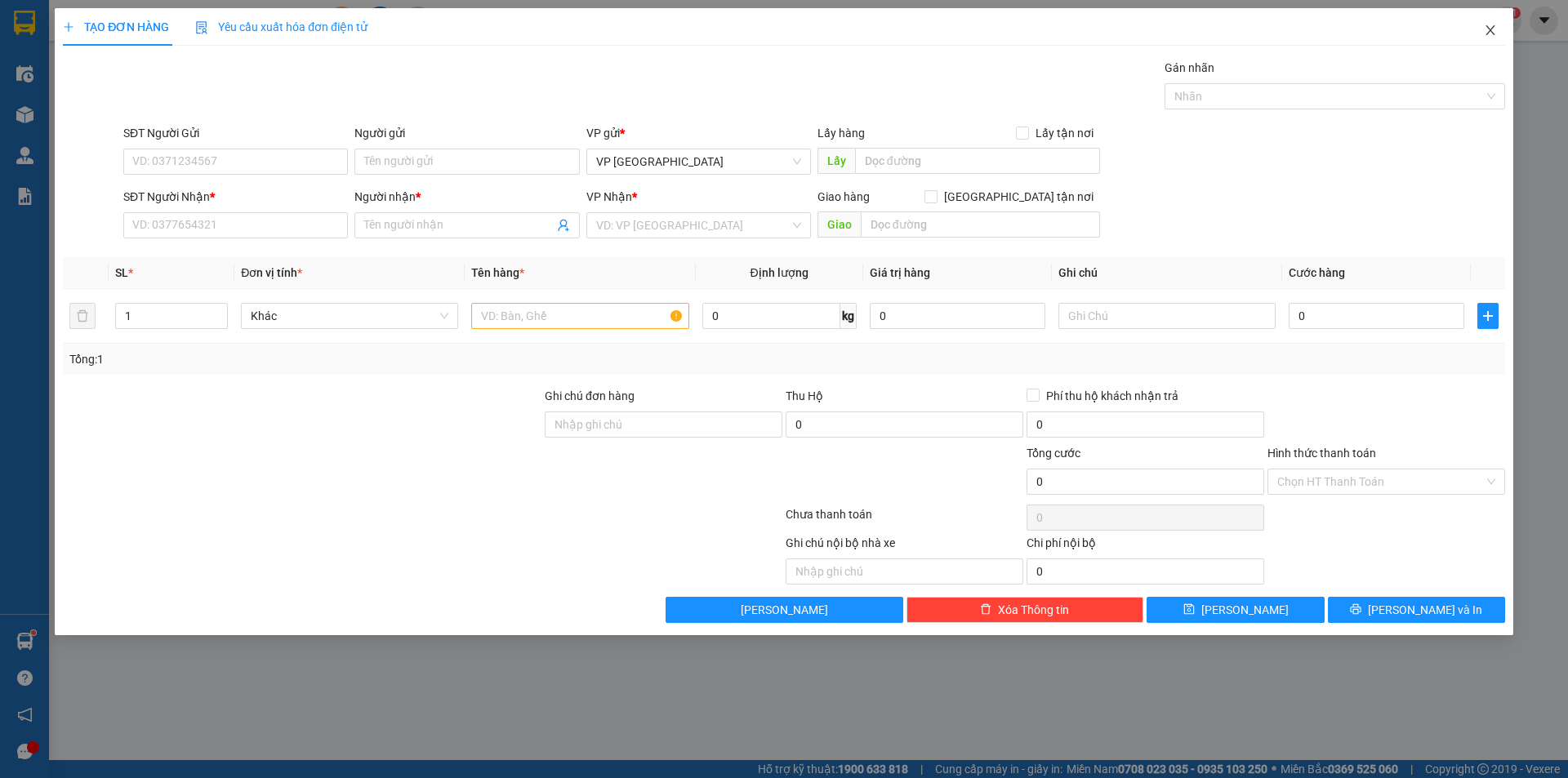
click at [1486, 29] on icon "close" at bounding box center [1490, 30] width 13 height 13
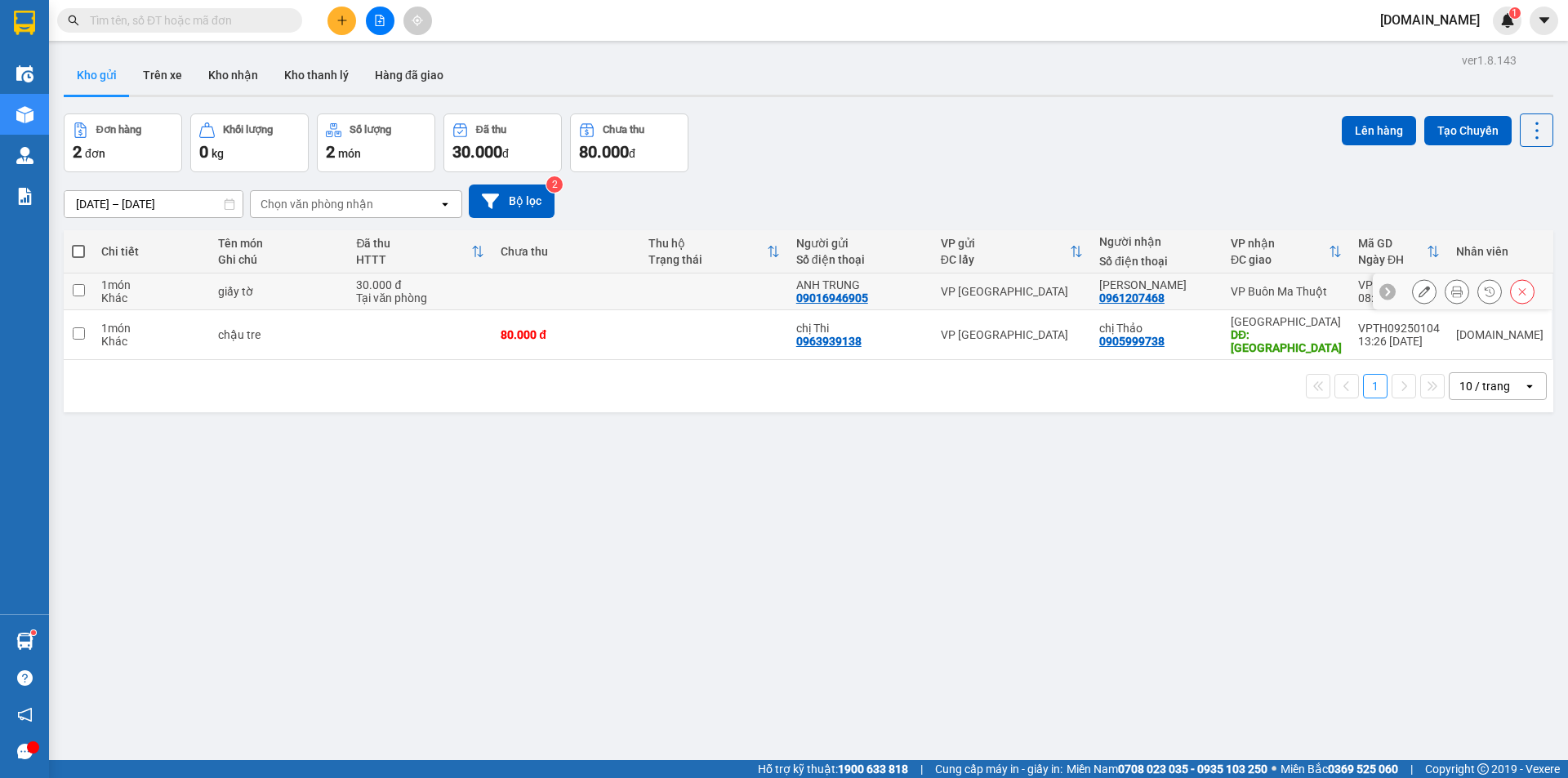
click at [452, 300] on div "Tại văn phòng" at bounding box center [420, 297] width 128 height 13
checkbox input "true"
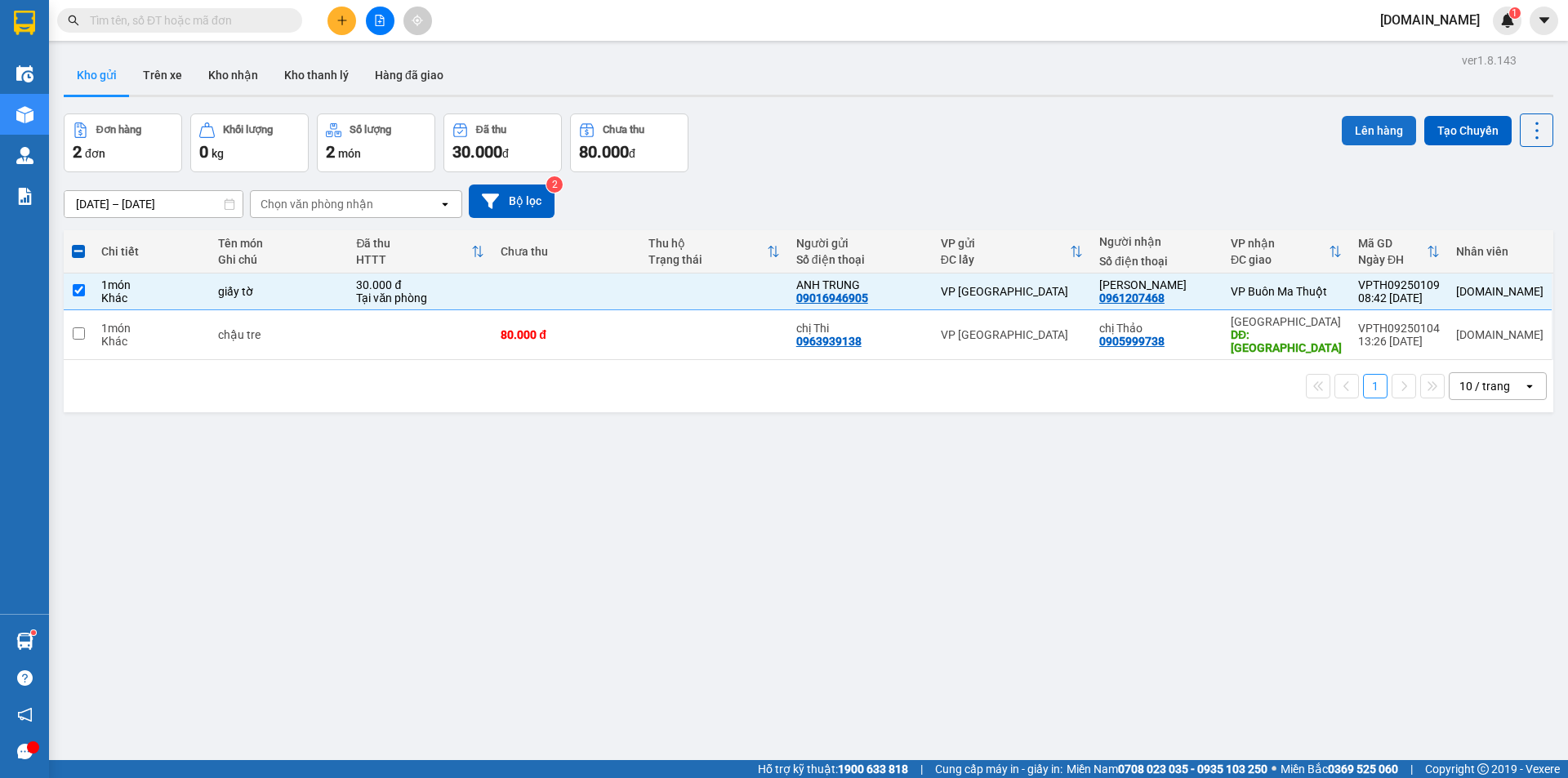
click at [1347, 127] on button "Lên hàng" at bounding box center [1379, 131] width 75 height 30
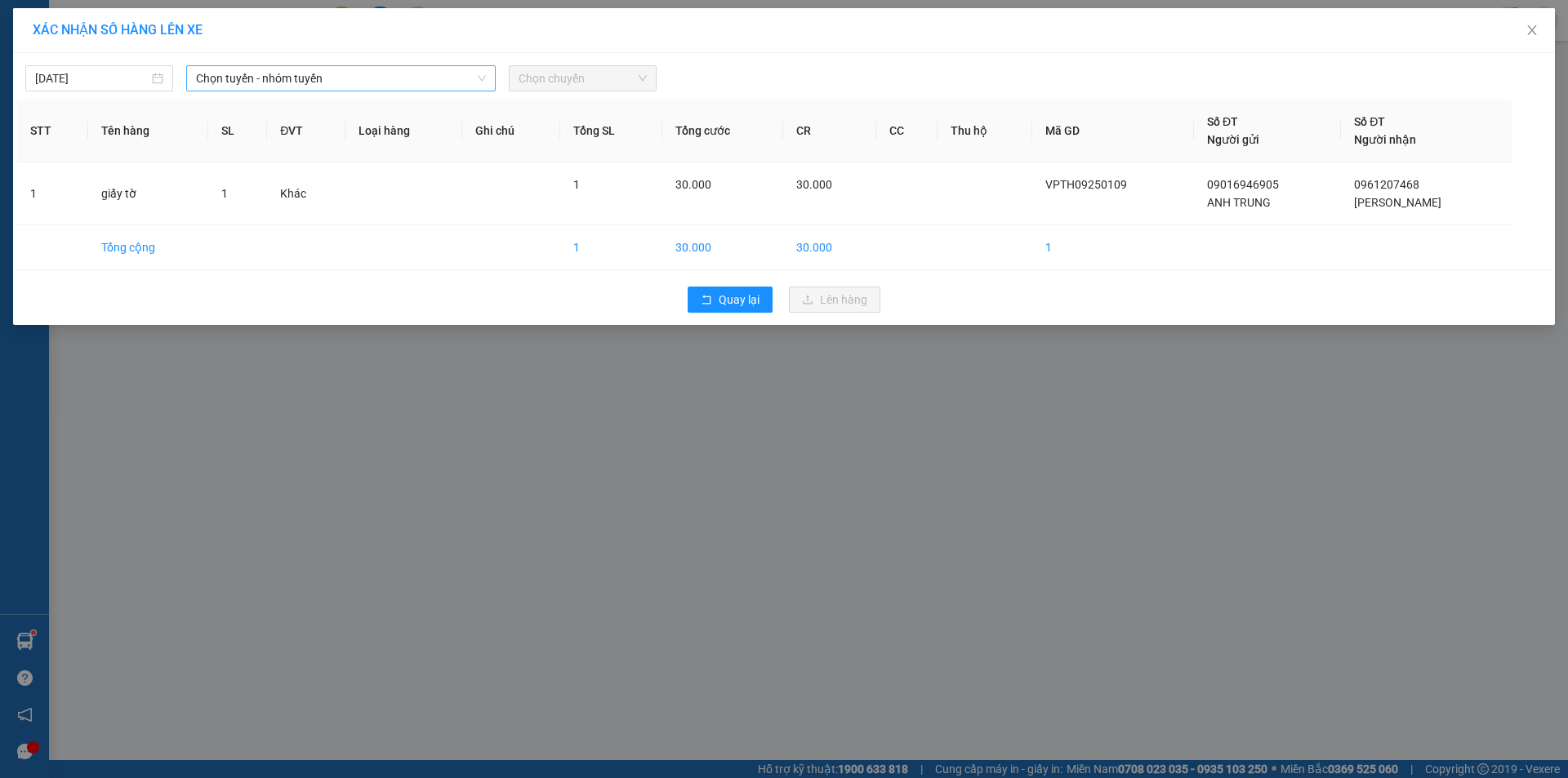
click at [417, 80] on span "Chọn tuyến - nhóm tuyến" at bounding box center [340, 78] width 290 height 25
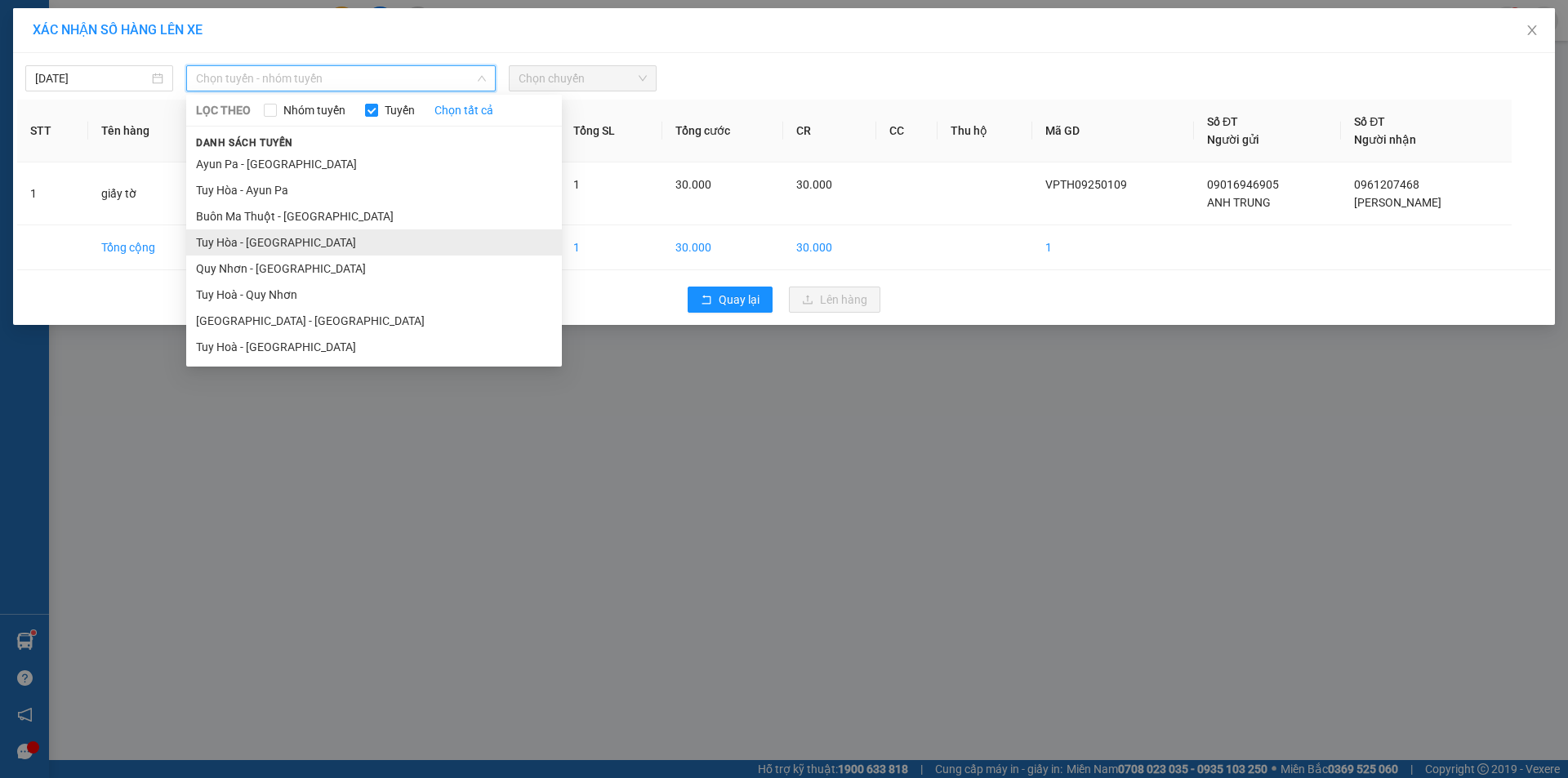
click at [394, 243] on li "Tuy Hòa - [GEOGRAPHIC_DATA]" at bounding box center [374, 243] width 375 height 26
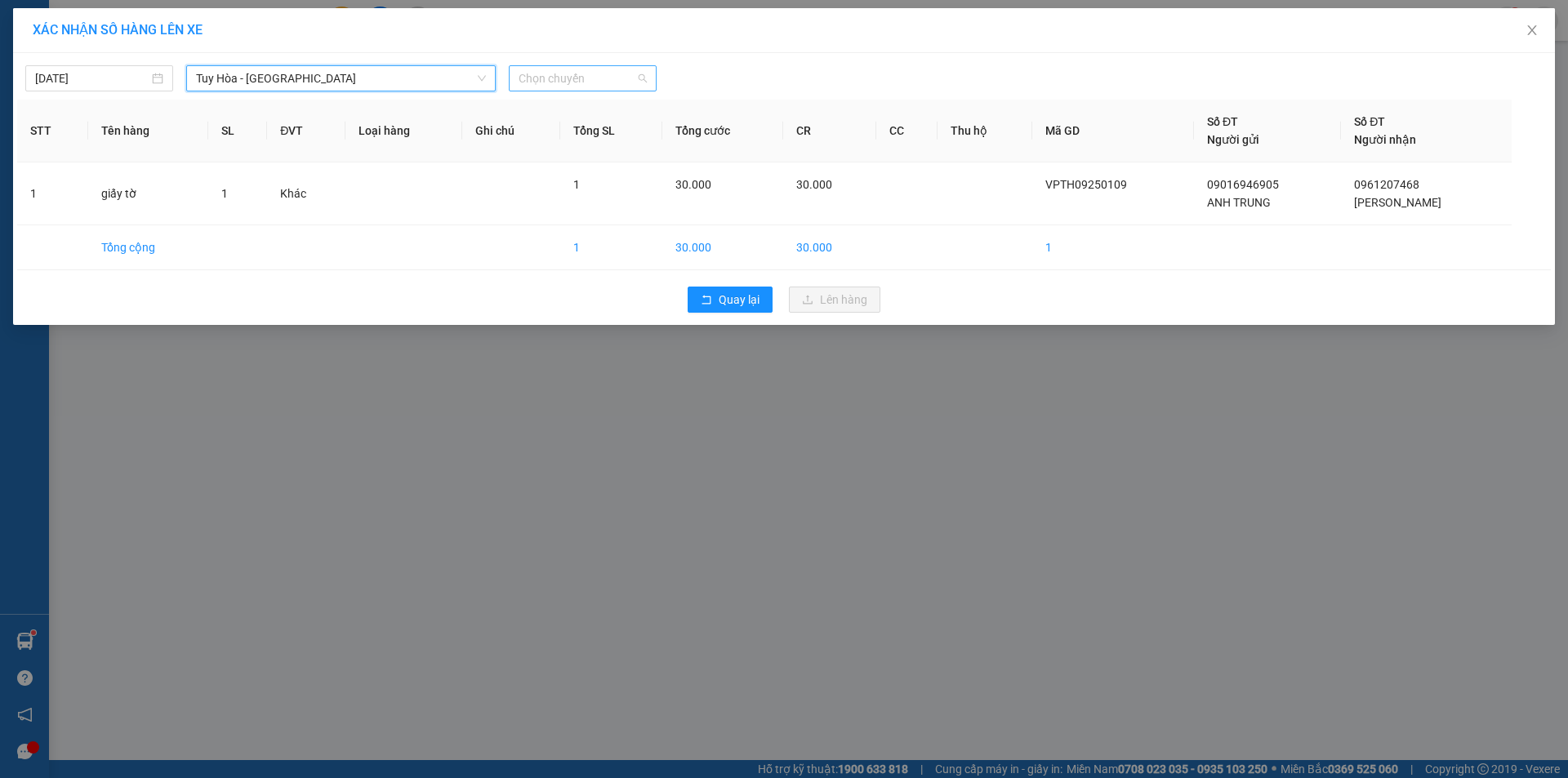
click at [527, 89] on span "Chọn chuyến" at bounding box center [582, 78] width 128 height 25
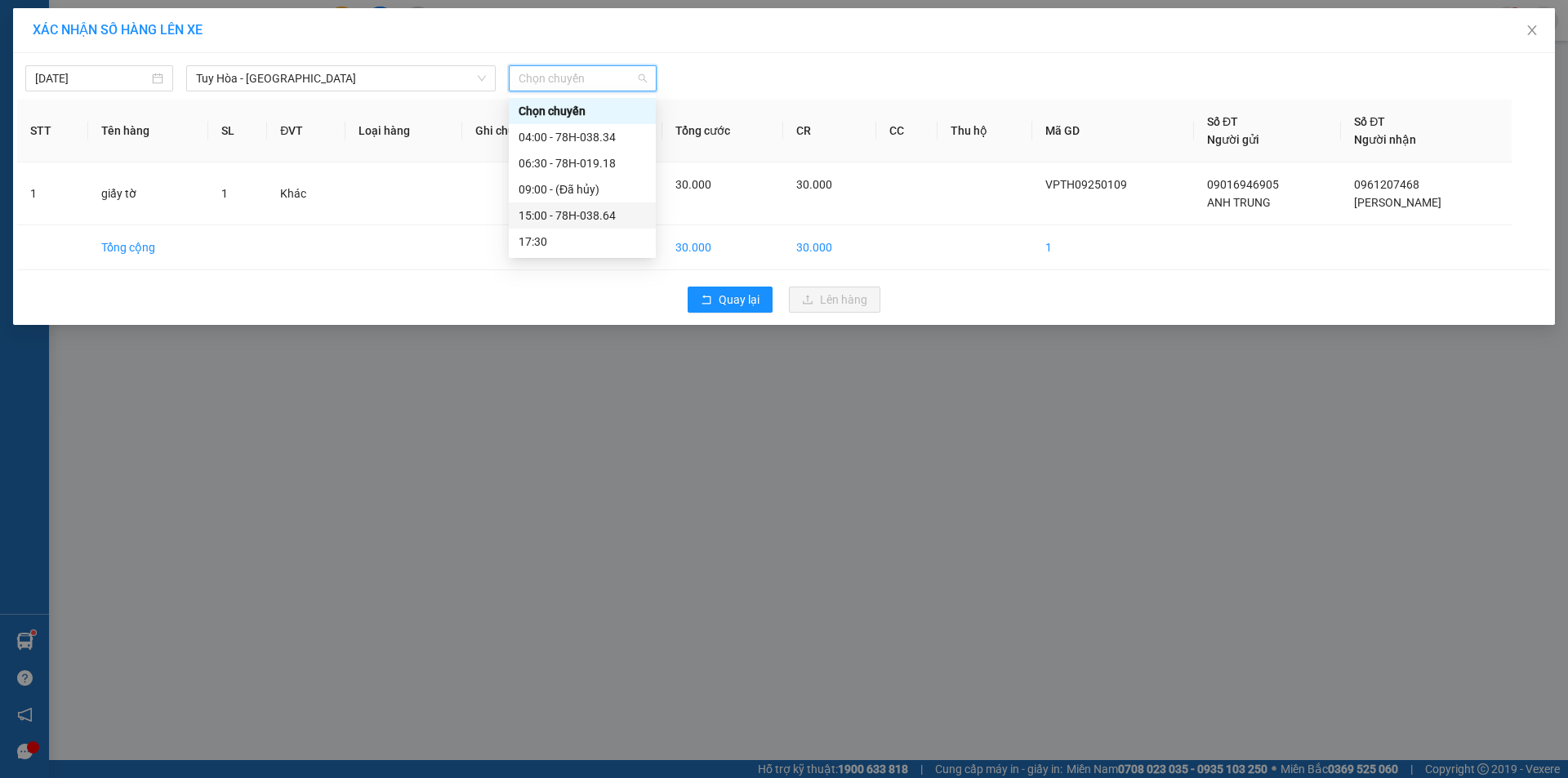
click at [545, 219] on div "15:00 - 78H-038.64" at bounding box center [581, 216] width 127 height 18
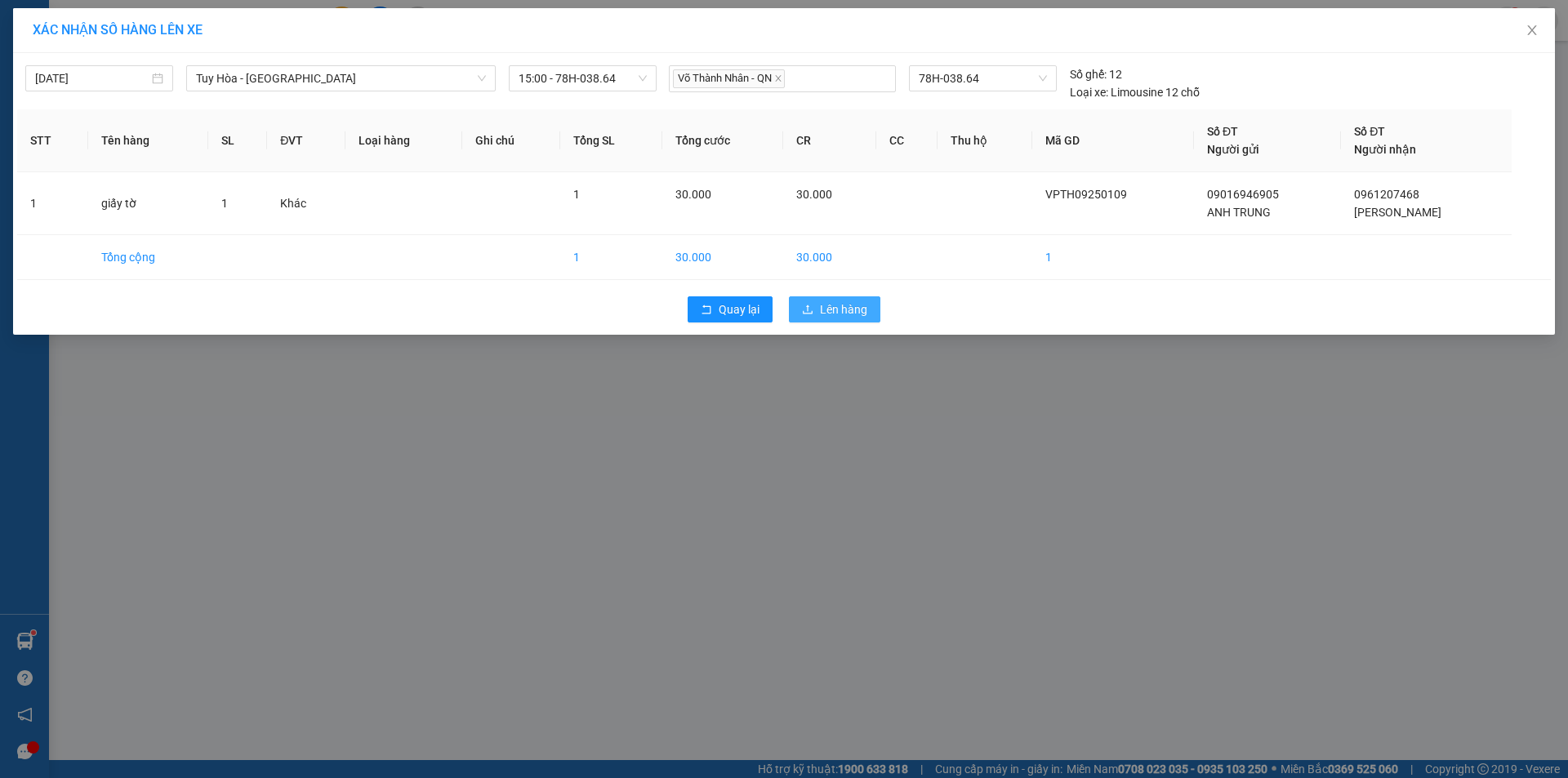
click at [842, 315] on span "Lên hàng" at bounding box center [844, 310] width 47 height 18
